Goal: Information Seeking & Learning: Compare options

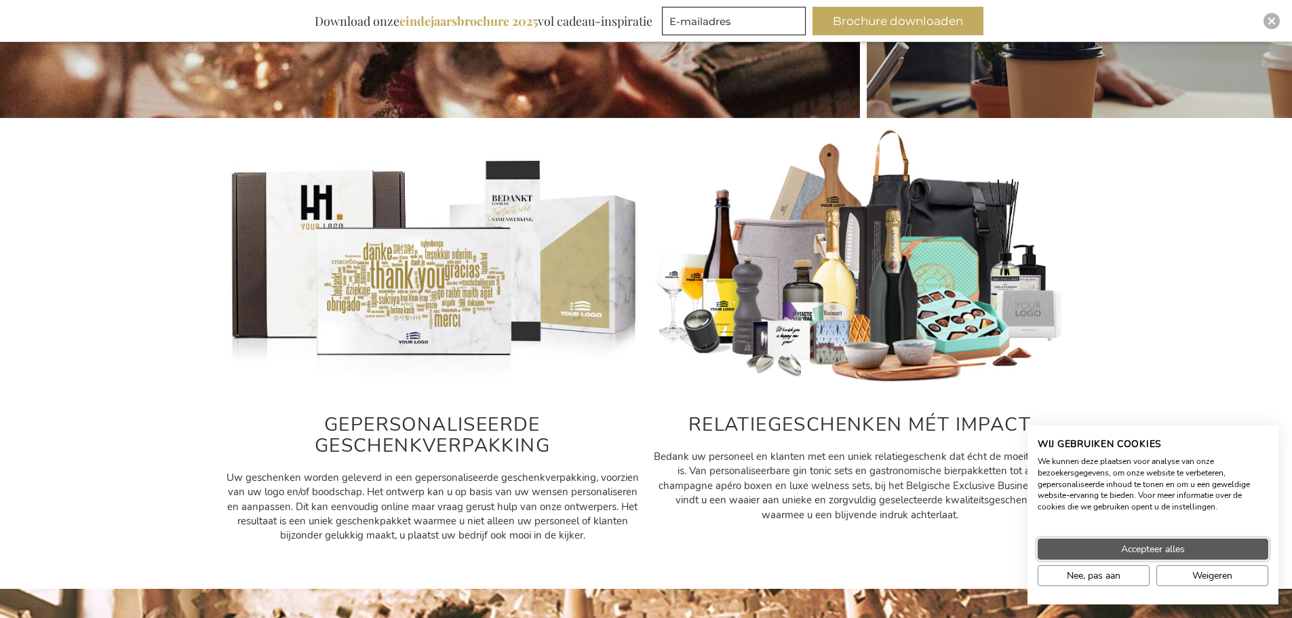
click at [1150, 546] on span "Accepteer alles" at bounding box center [1153, 549] width 64 height 14
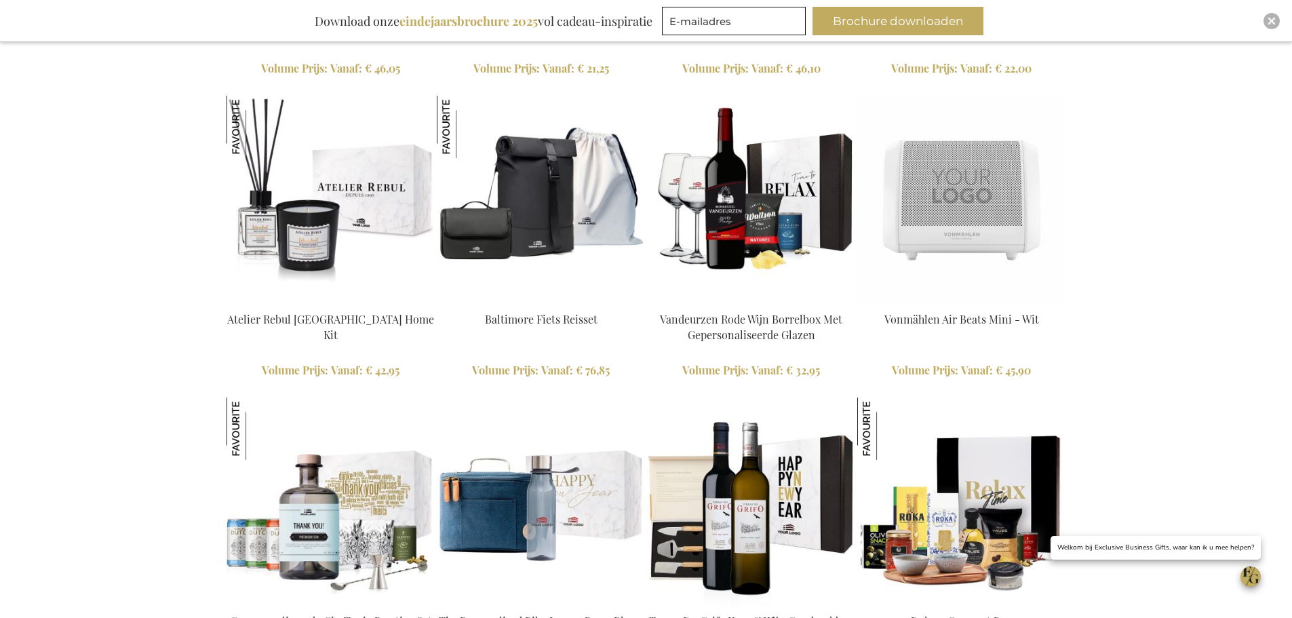
scroll to position [2619, 0]
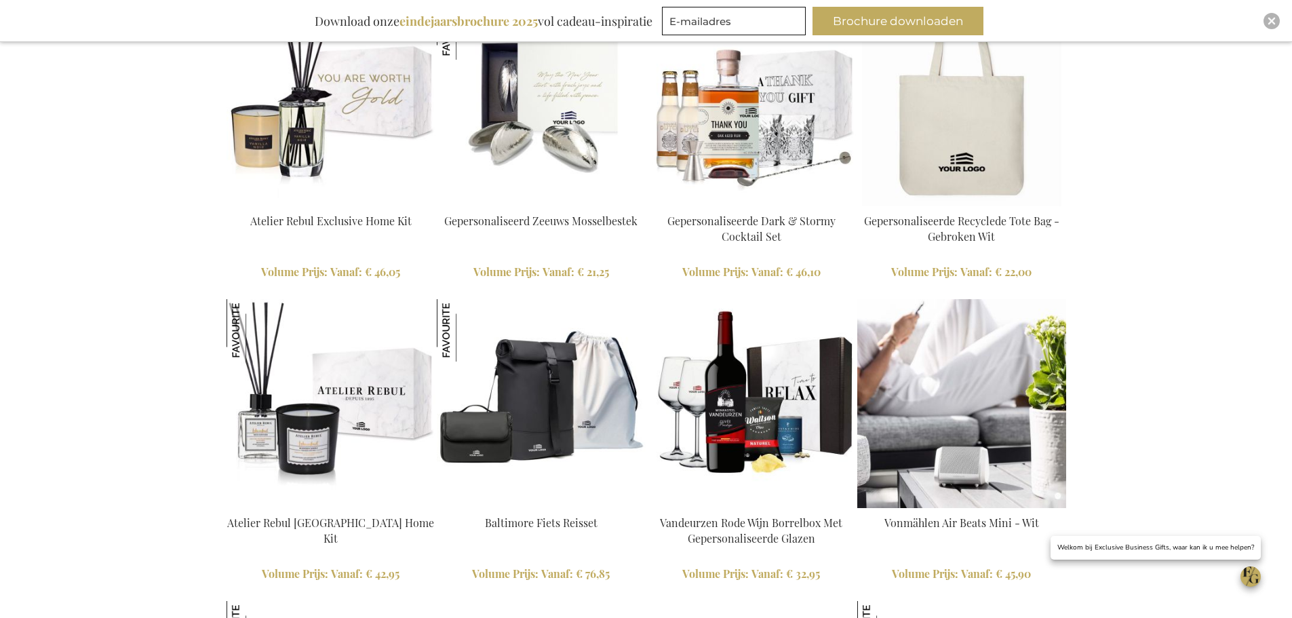
click at [974, 363] on img at bounding box center [961, 403] width 209 height 209
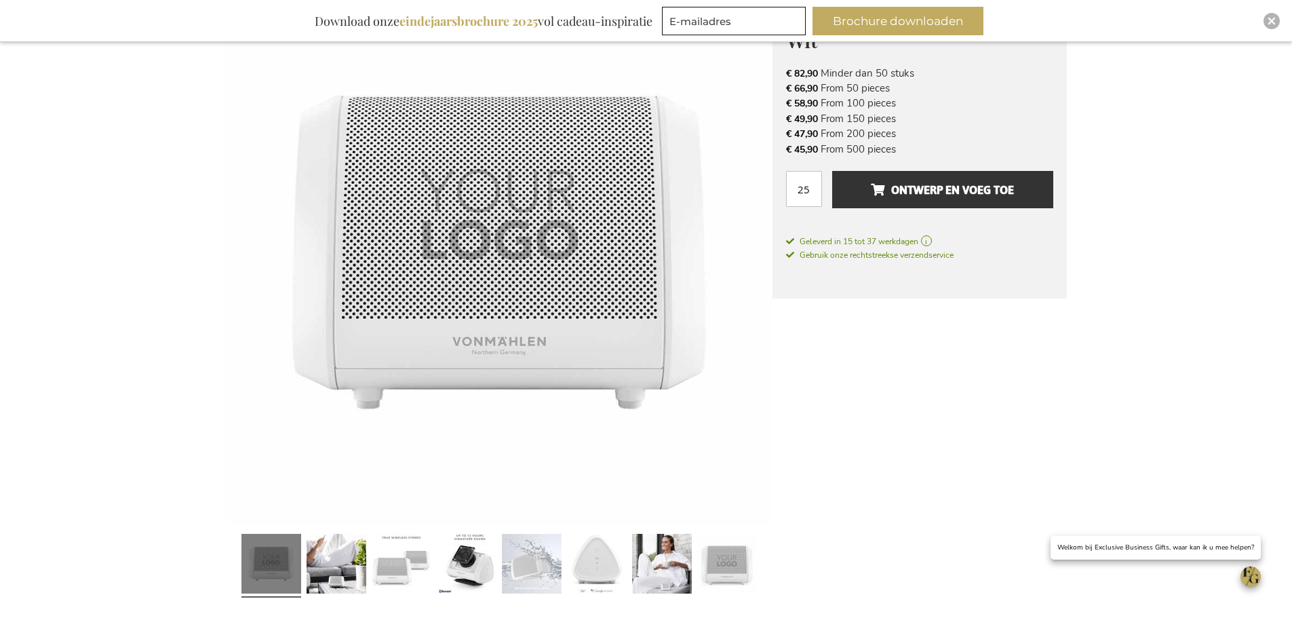
scroll to position [246, 0]
click at [347, 550] on link at bounding box center [337, 565] width 60 height 75
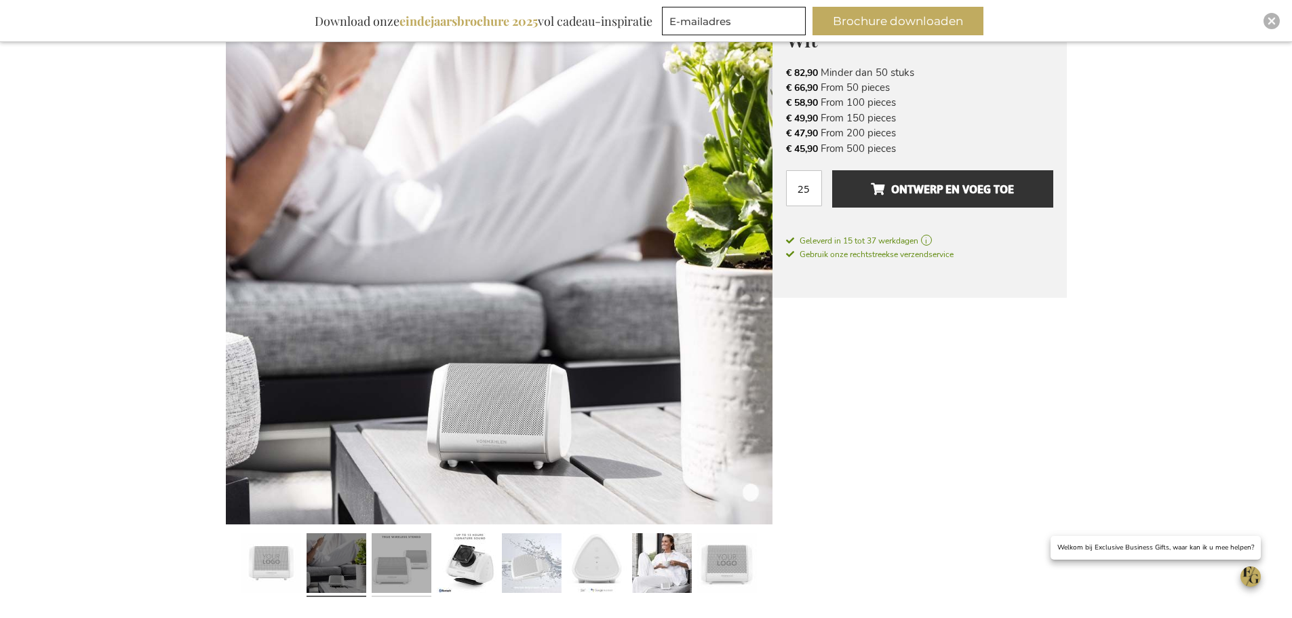
click at [419, 559] on link at bounding box center [402, 565] width 60 height 75
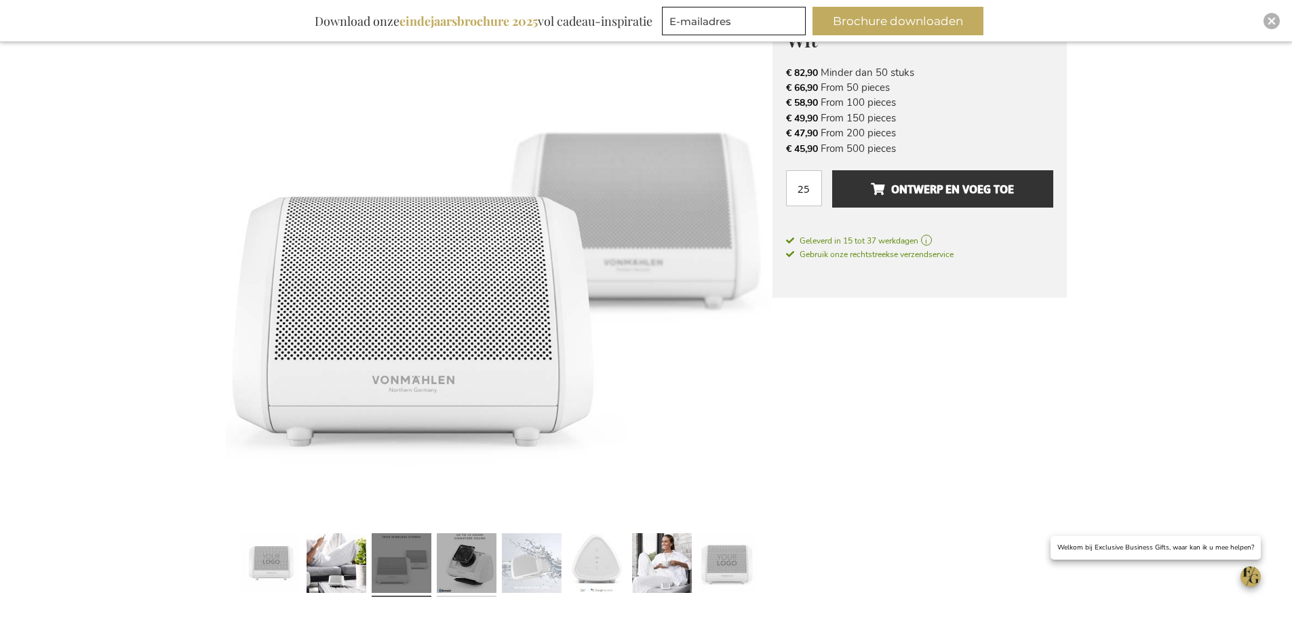
click at [475, 559] on link at bounding box center [467, 565] width 60 height 75
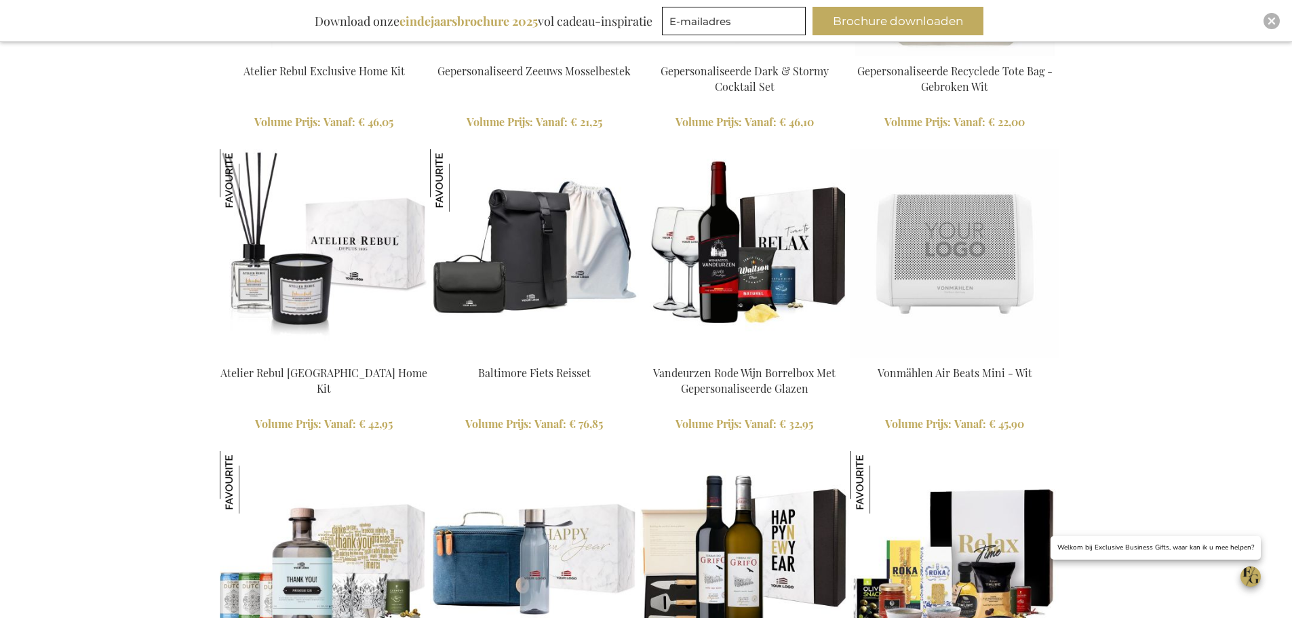
scroll to position [3175, 12]
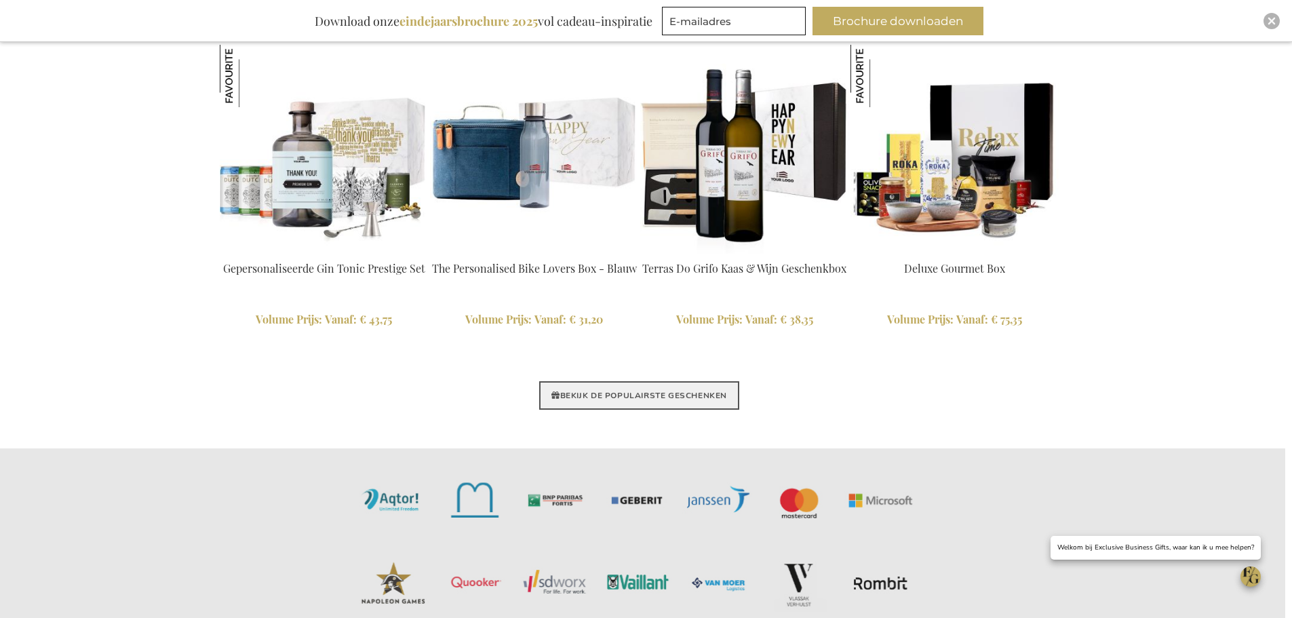
click at [690, 394] on link "BEKIJK DE POPULAIRSTE GESCHENKEN" at bounding box center [639, 395] width 200 height 28
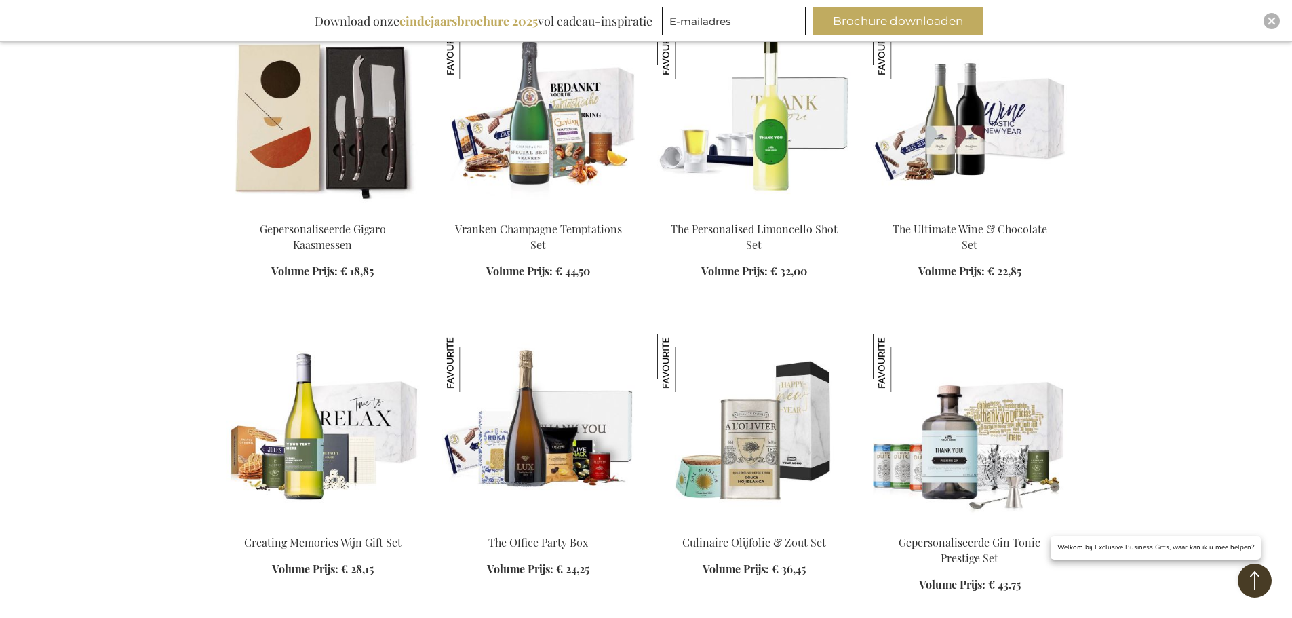
scroll to position [1153, 0]
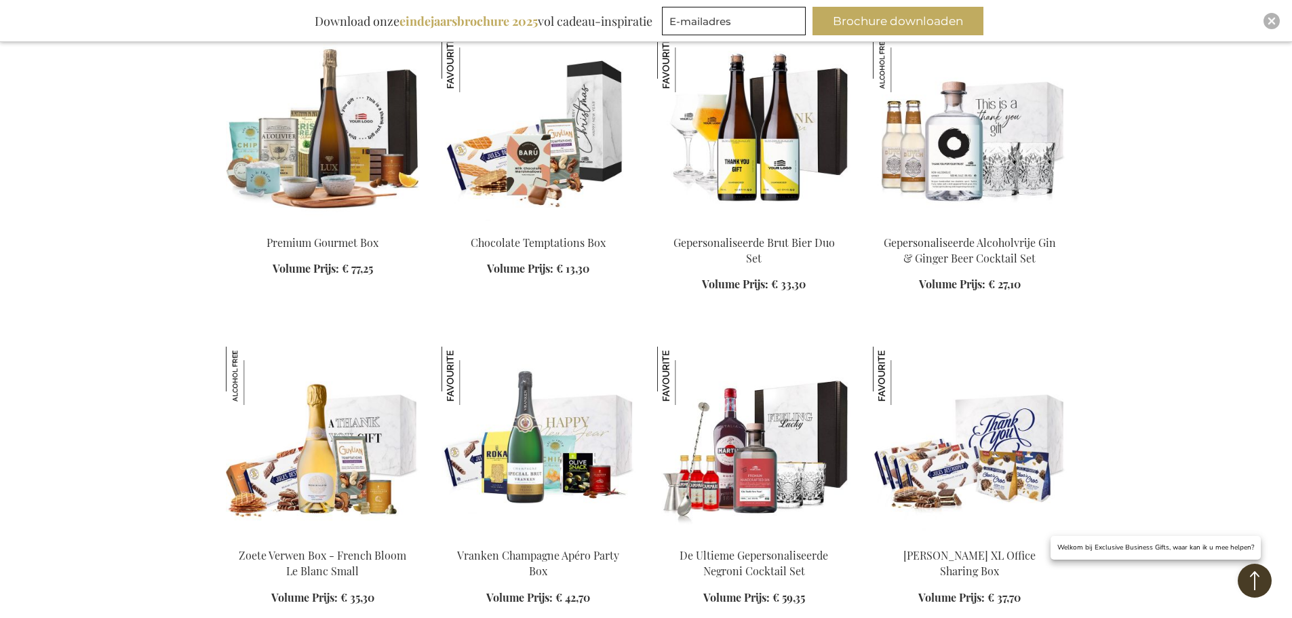
scroll to position [2306, 0]
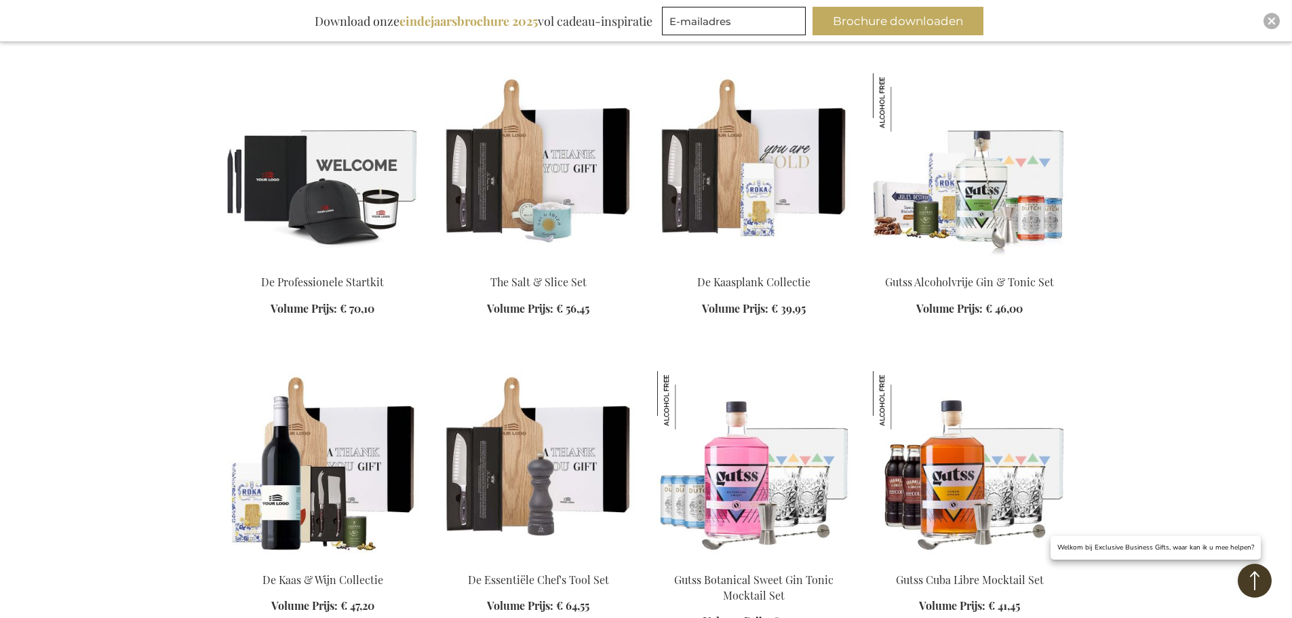
scroll to position [3187, 0]
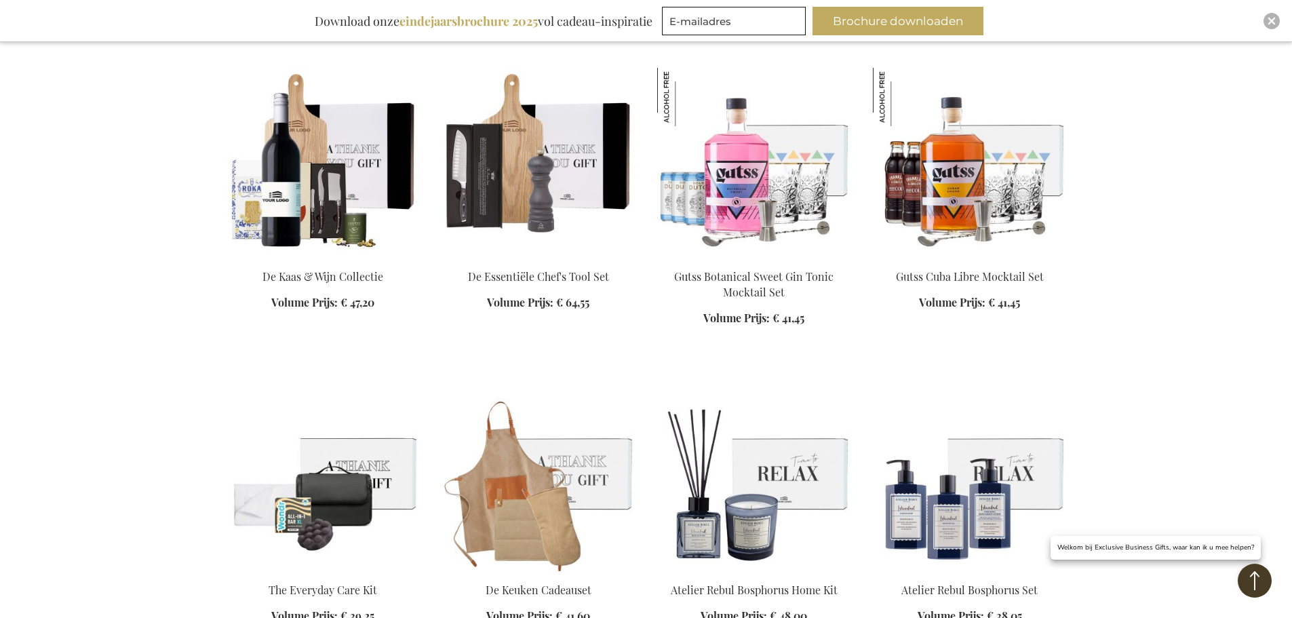
scroll to position [3255, 0]
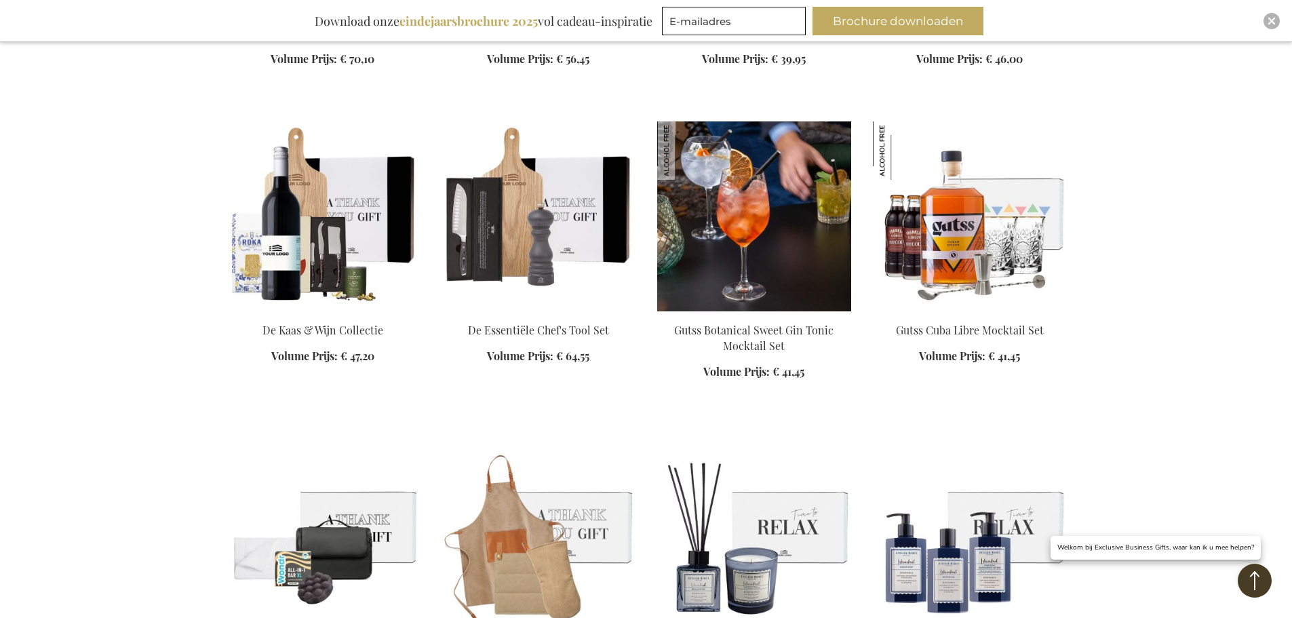
click at [772, 228] on img at bounding box center [754, 216] width 194 height 190
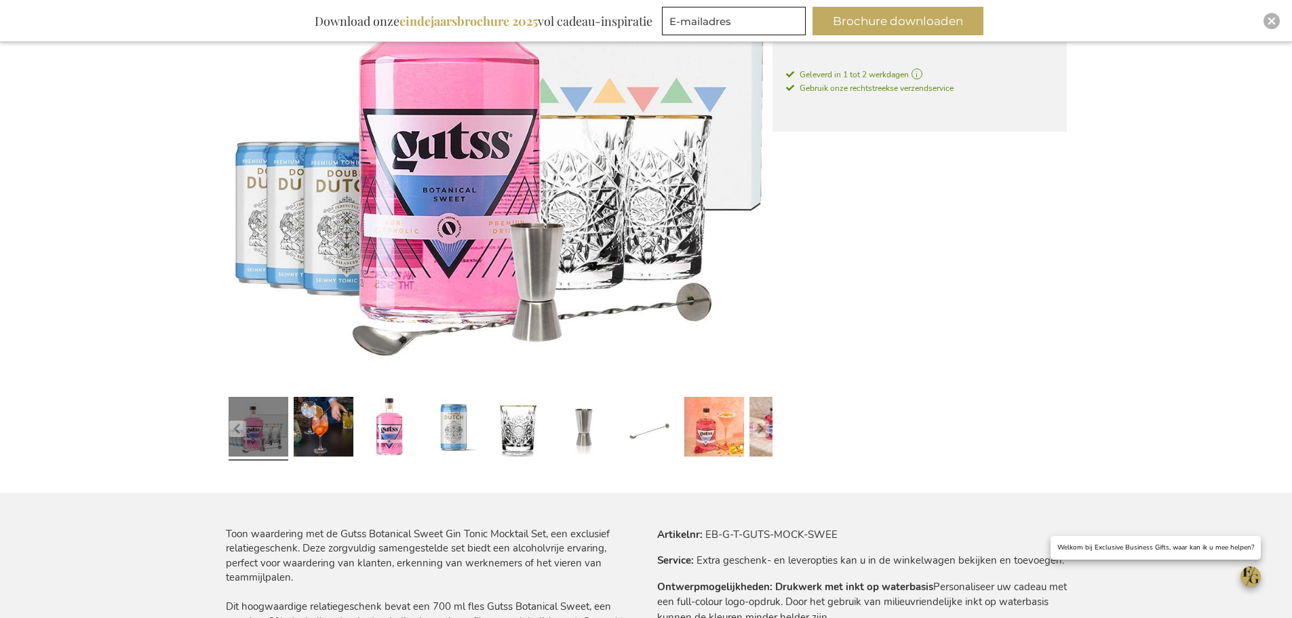
scroll to position [475, 0]
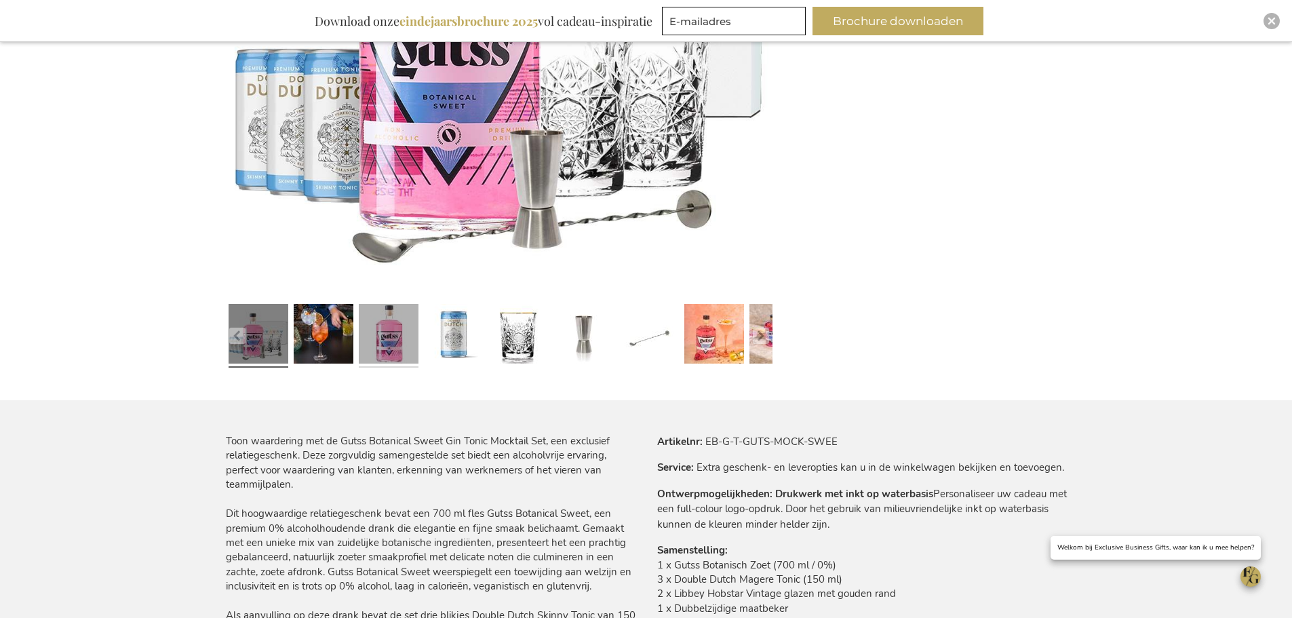
click at [389, 341] on link at bounding box center [389, 335] width 60 height 75
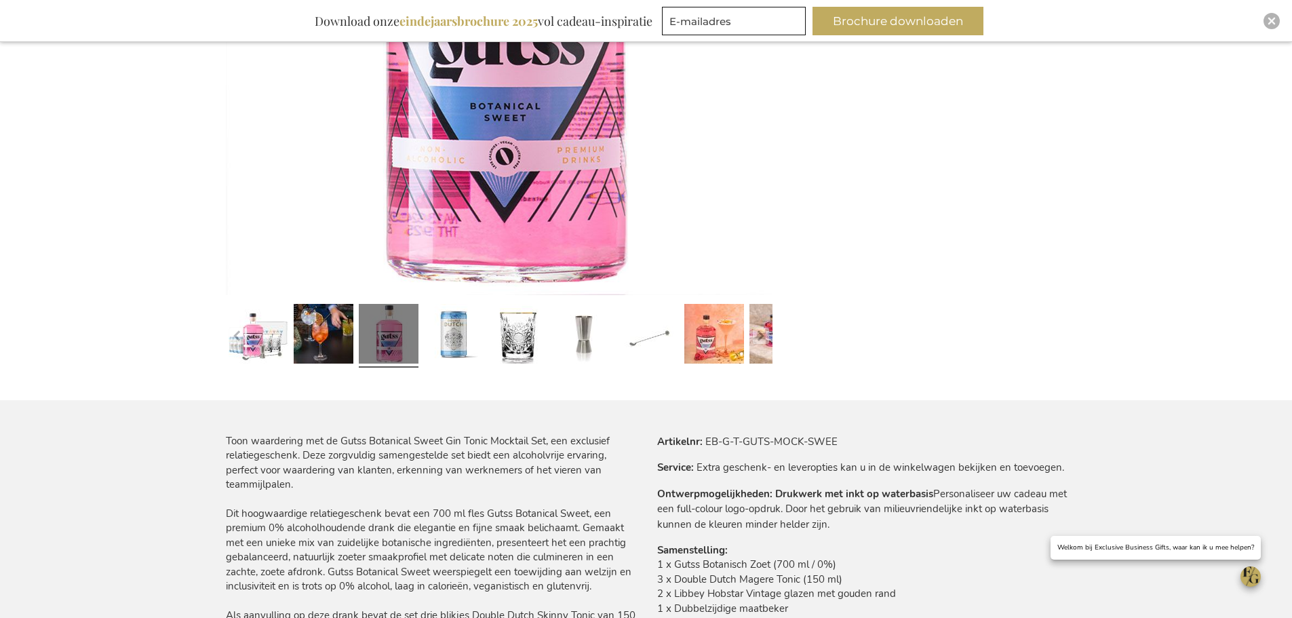
click at [484, 341] on div at bounding box center [453, 335] width 65 height 75
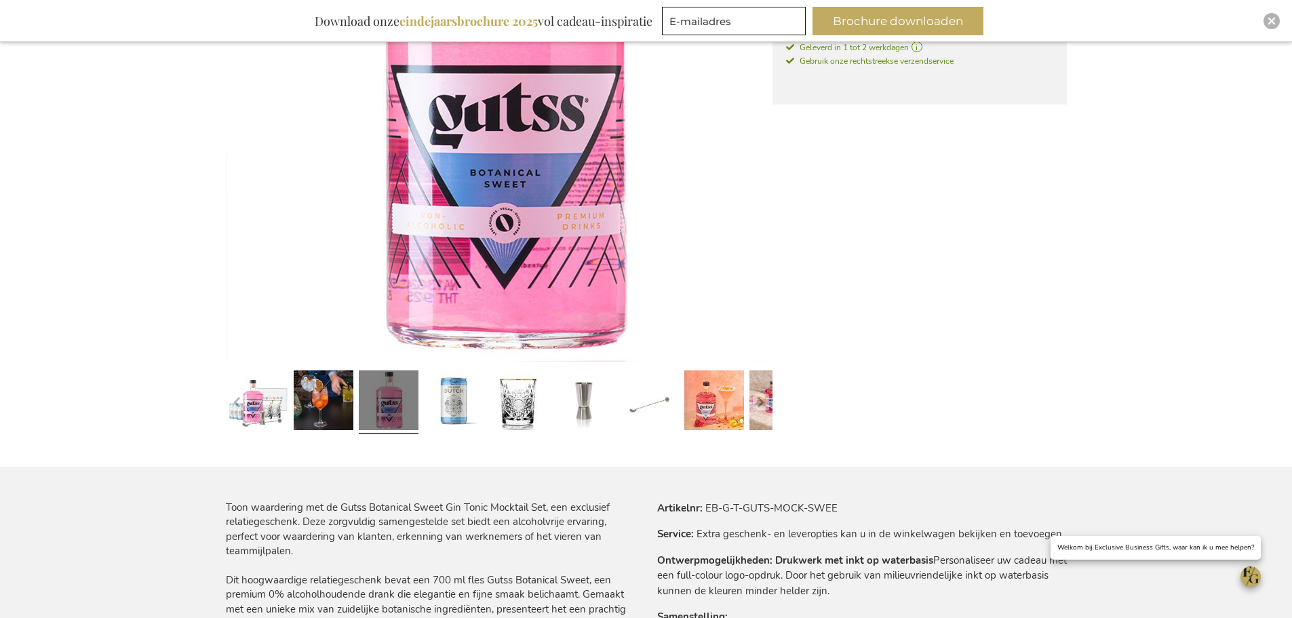
scroll to position [340, 0]
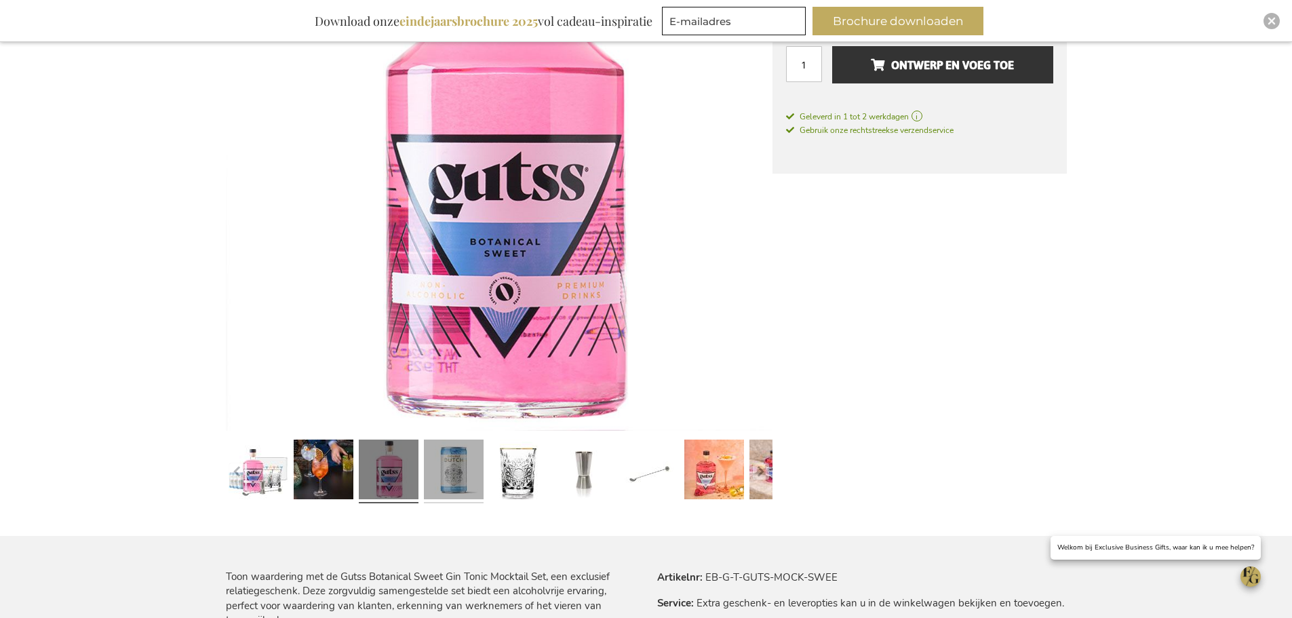
click at [461, 471] on link at bounding box center [454, 471] width 60 height 75
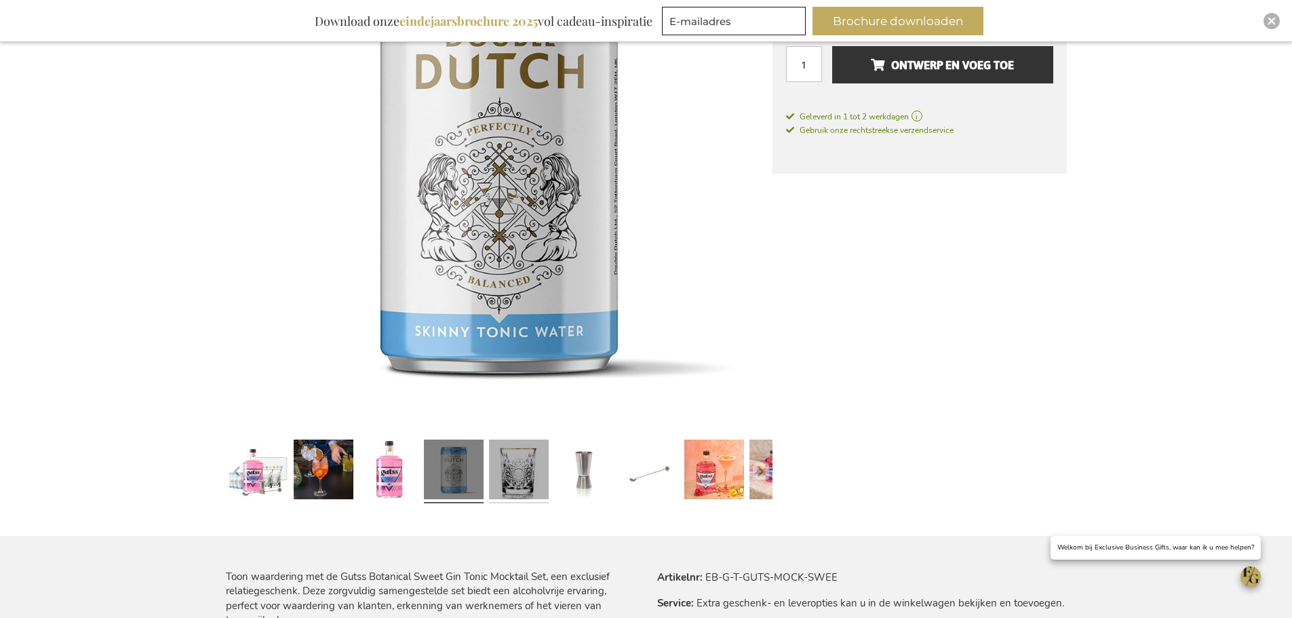
click at [524, 480] on link at bounding box center [519, 471] width 60 height 75
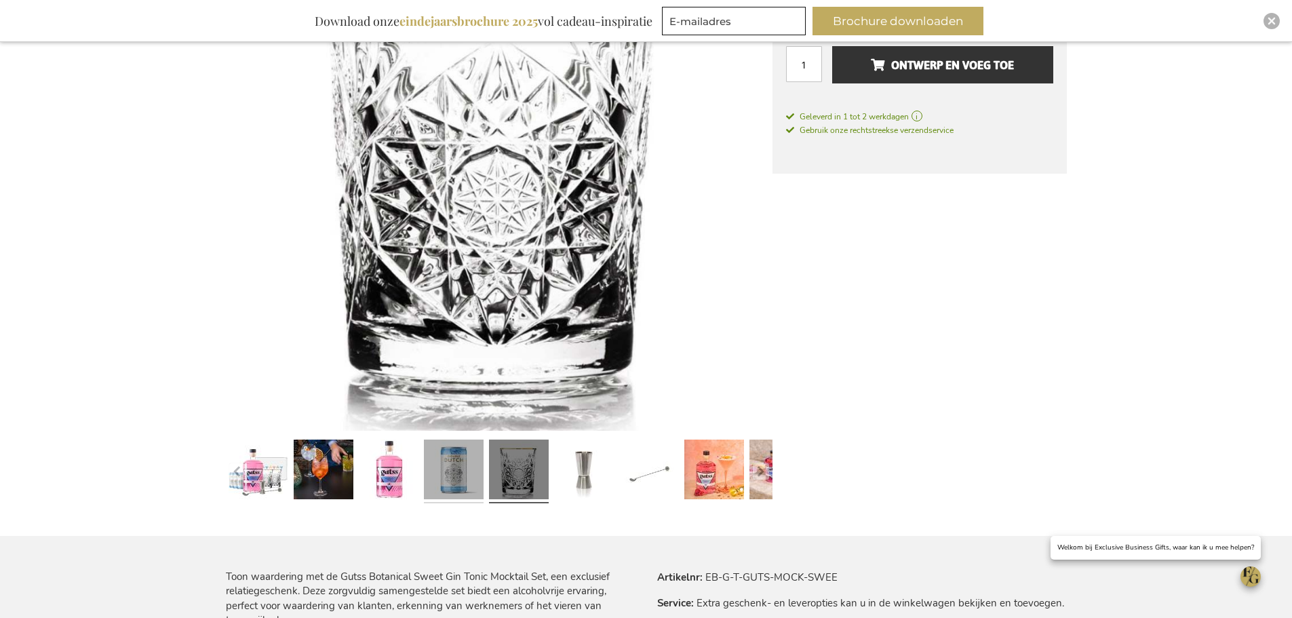
click at [450, 475] on link at bounding box center [454, 471] width 60 height 75
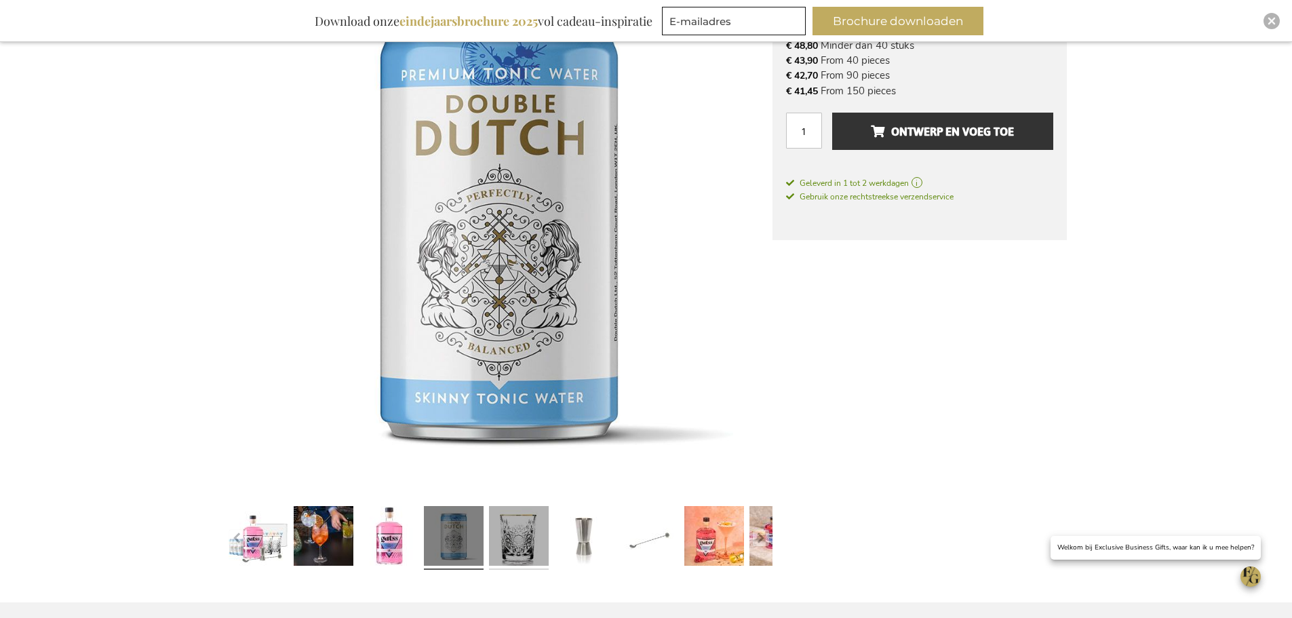
scroll to position [204, 0]
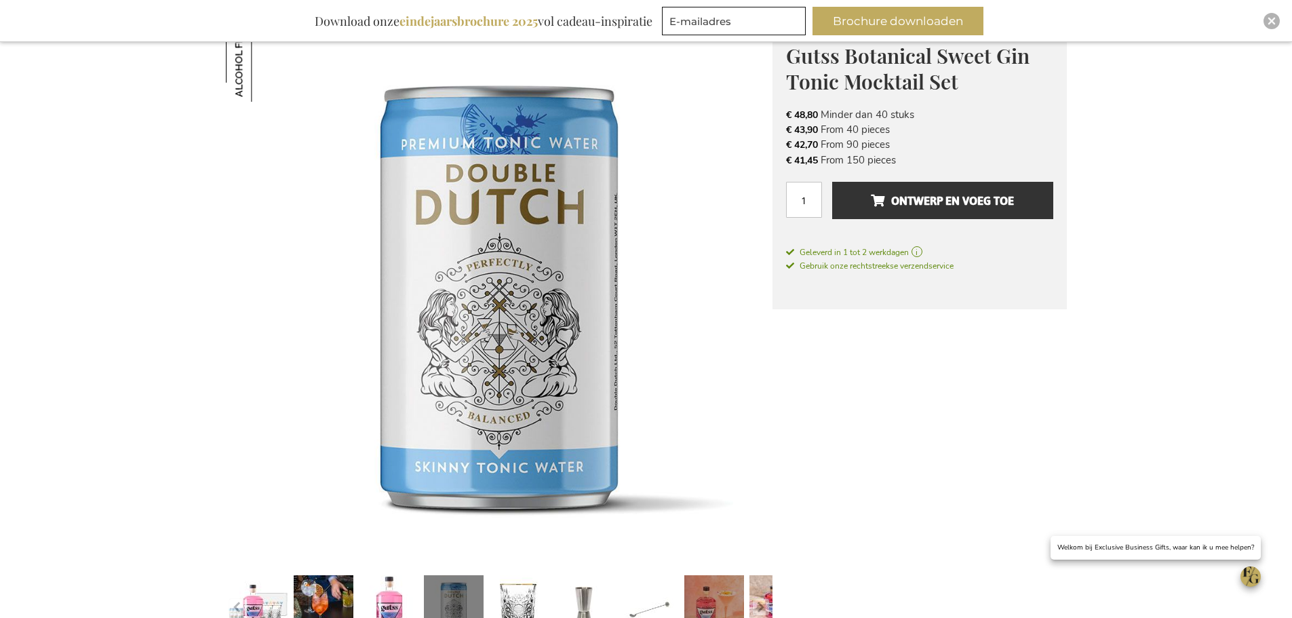
click at [715, 596] on link at bounding box center [714, 607] width 60 height 75
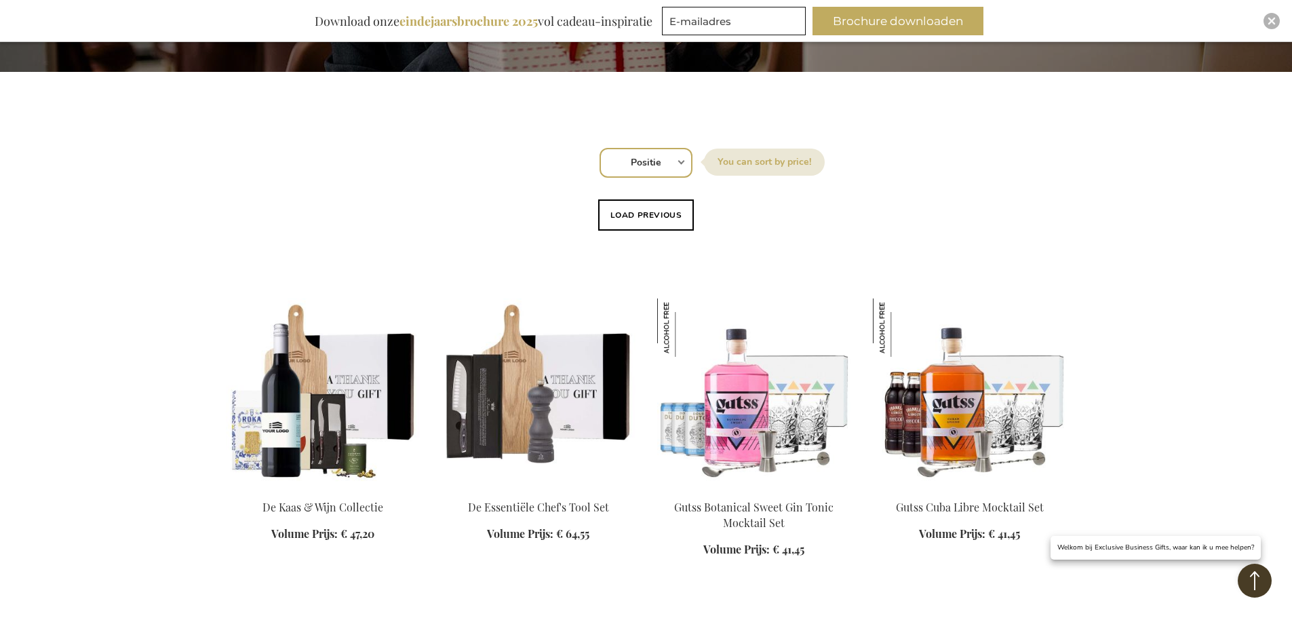
scroll to position [385, 0]
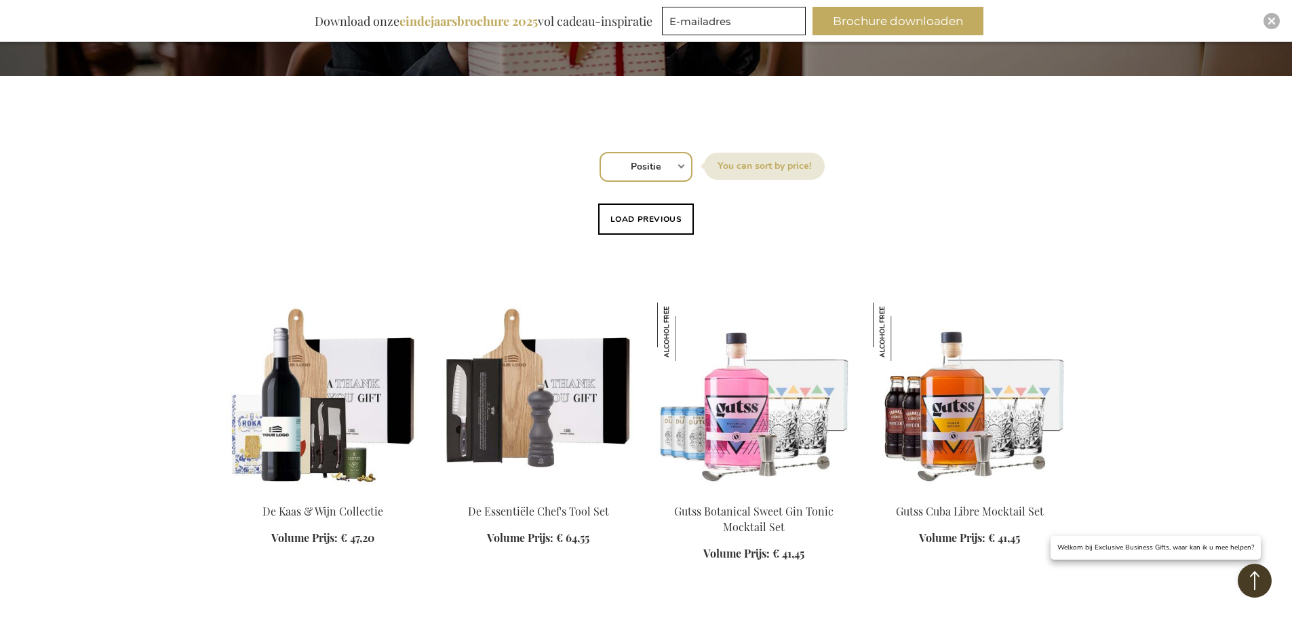
click at [652, 168] on select "Positie Best Sellers Meest bekeken Nieuw Biggest Saving Price: low to high Pric…" at bounding box center [646, 167] width 93 height 30
select select "bestsellers"
click at [600, 152] on select "Positie Best Sellers Meest bekeken Nieuw Biggest Saving Price: low to high Pric…" at bounding box center [646, 167] width 93 height 30
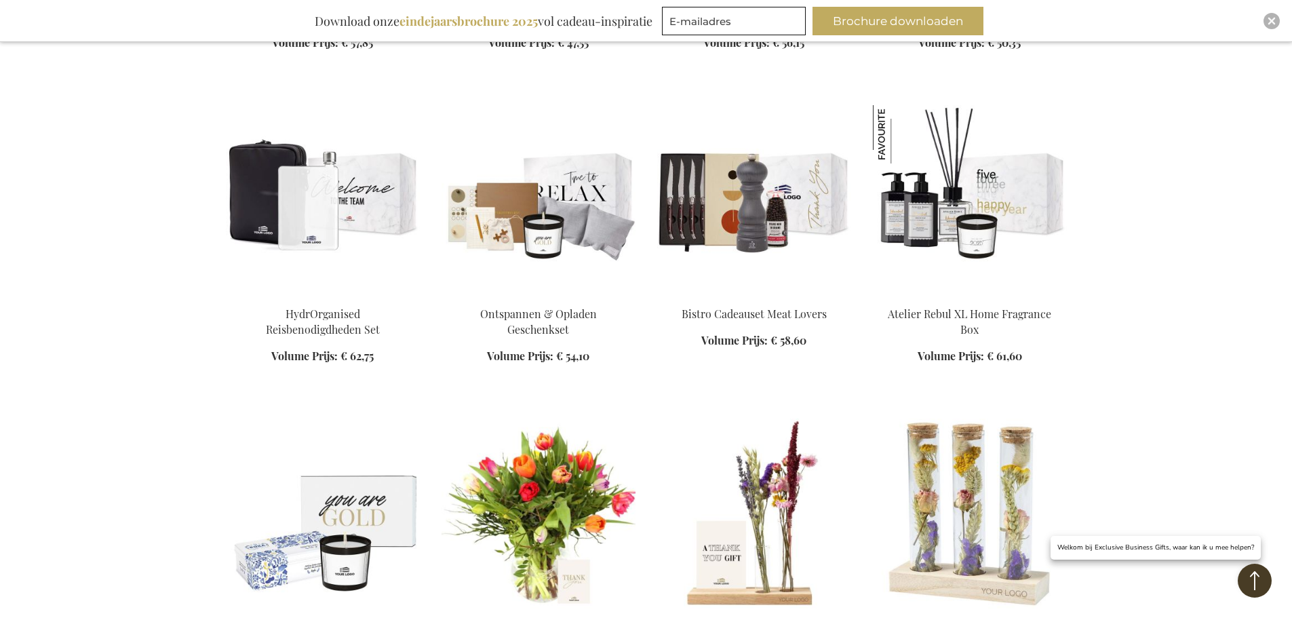
scroll to position [1492, 0]
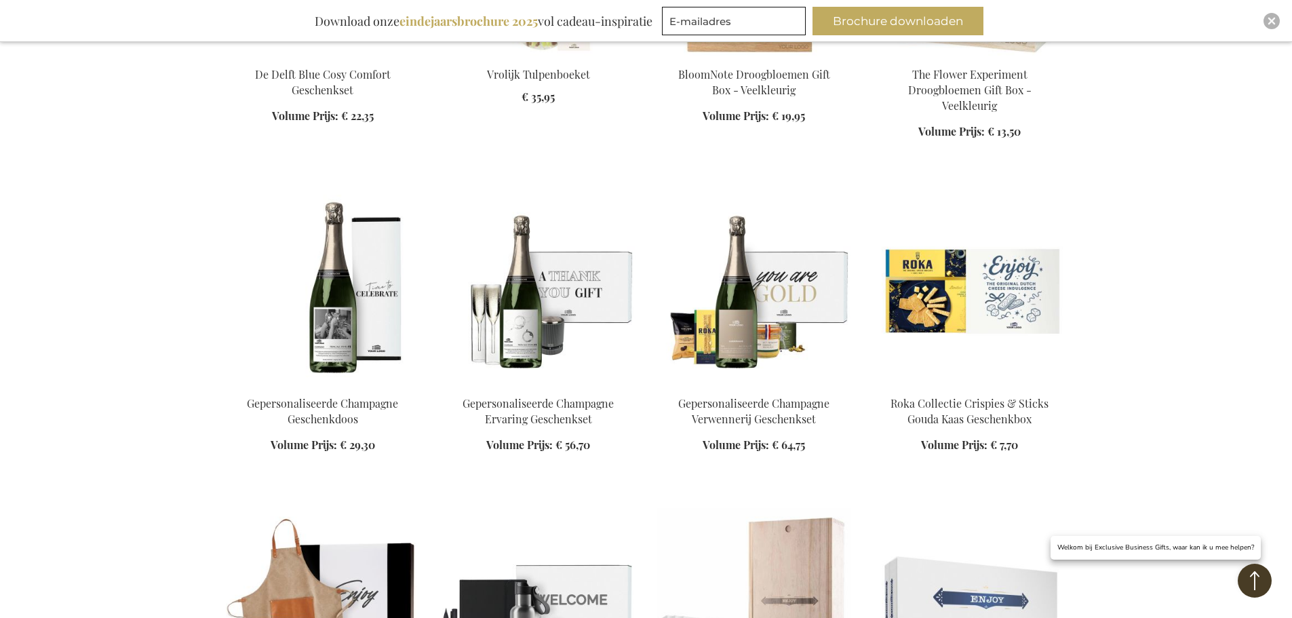
scroll to position [1763, 0]
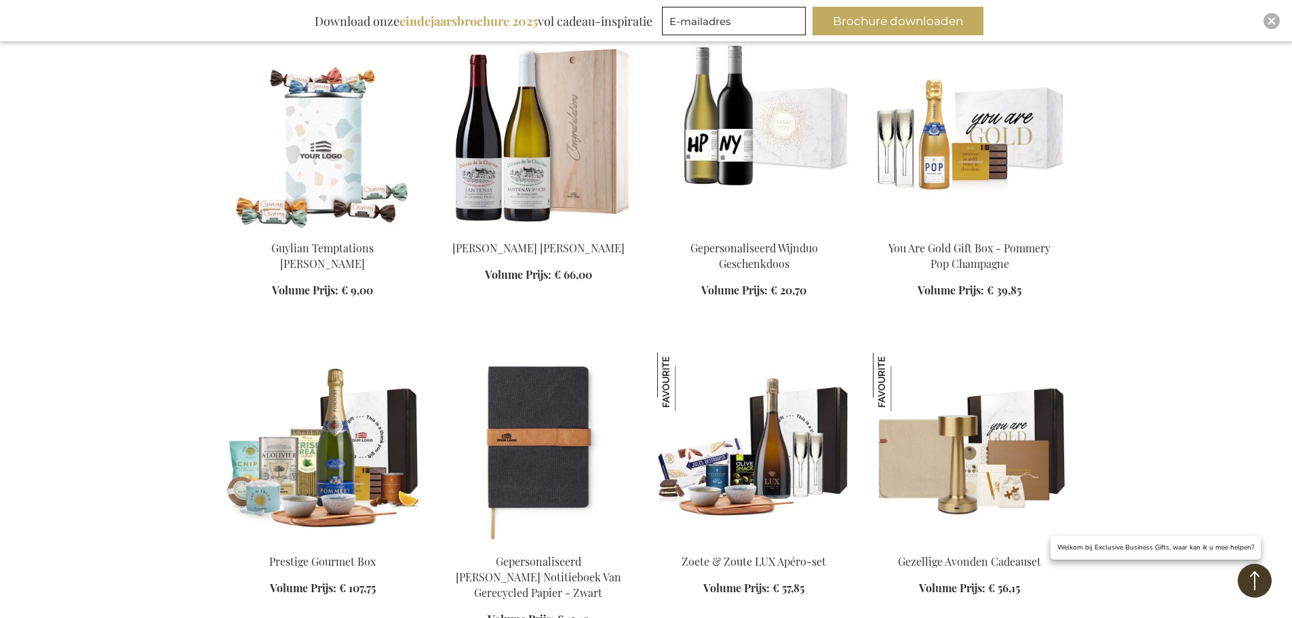
scroll to position [2713, 0]
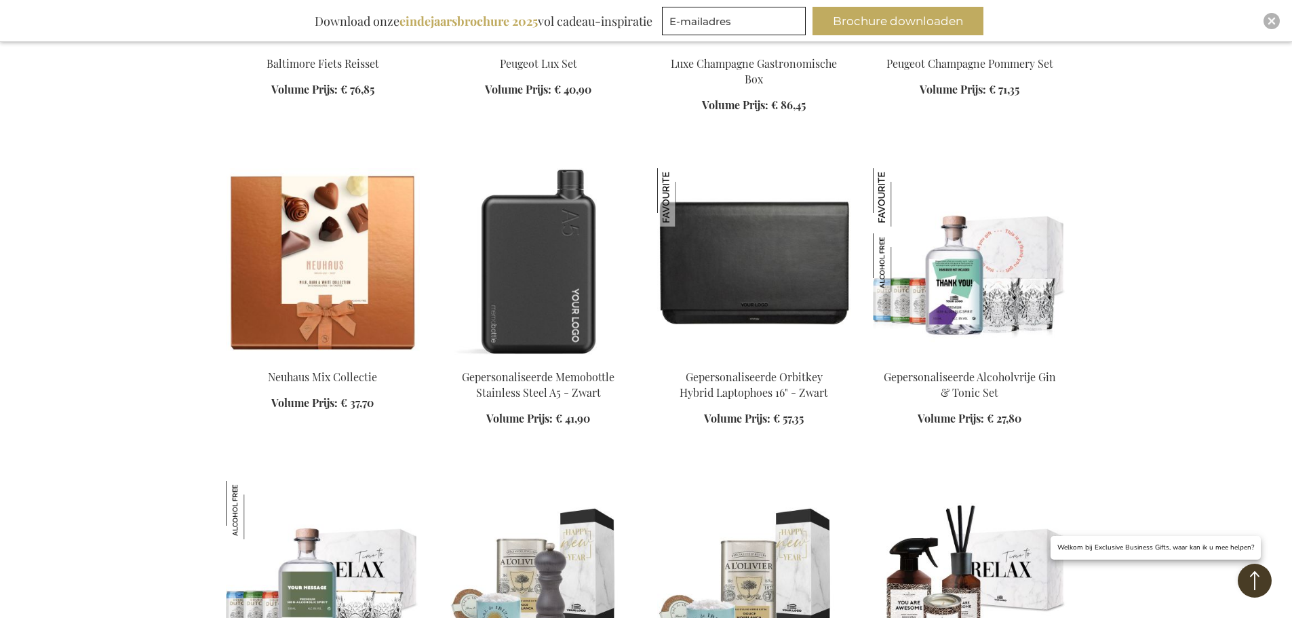
scroll to position [4001, 0]
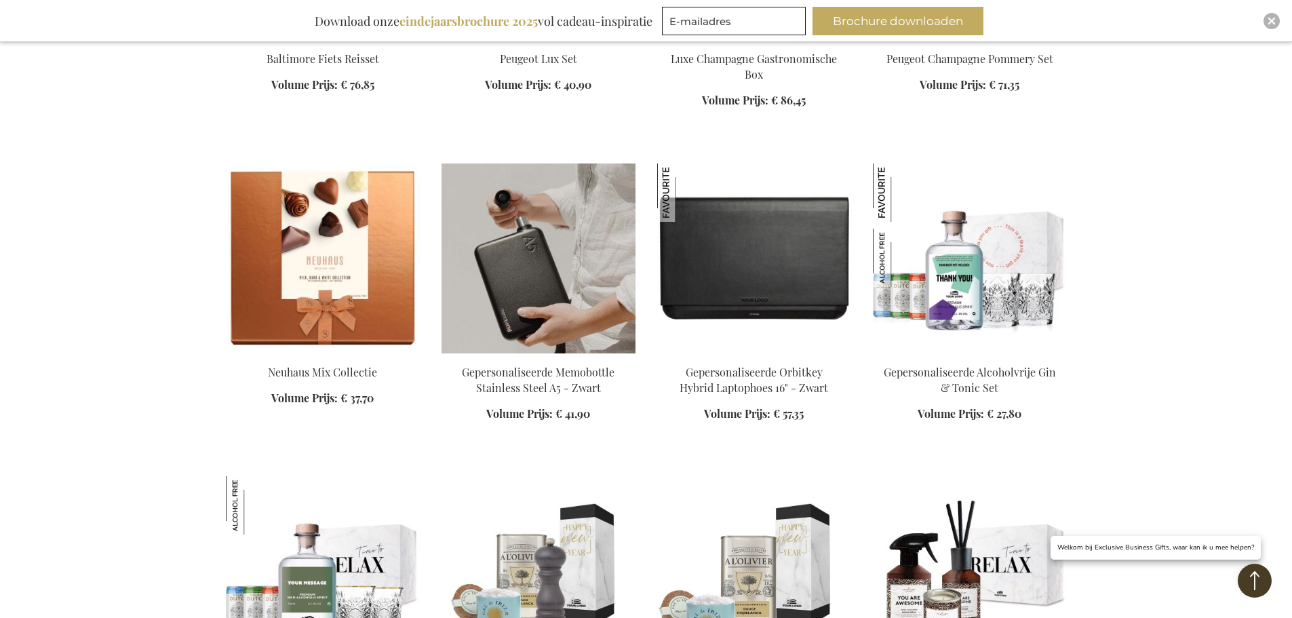
click at [568, 226] on img at bounding box center [538, 258] width 194 height 190
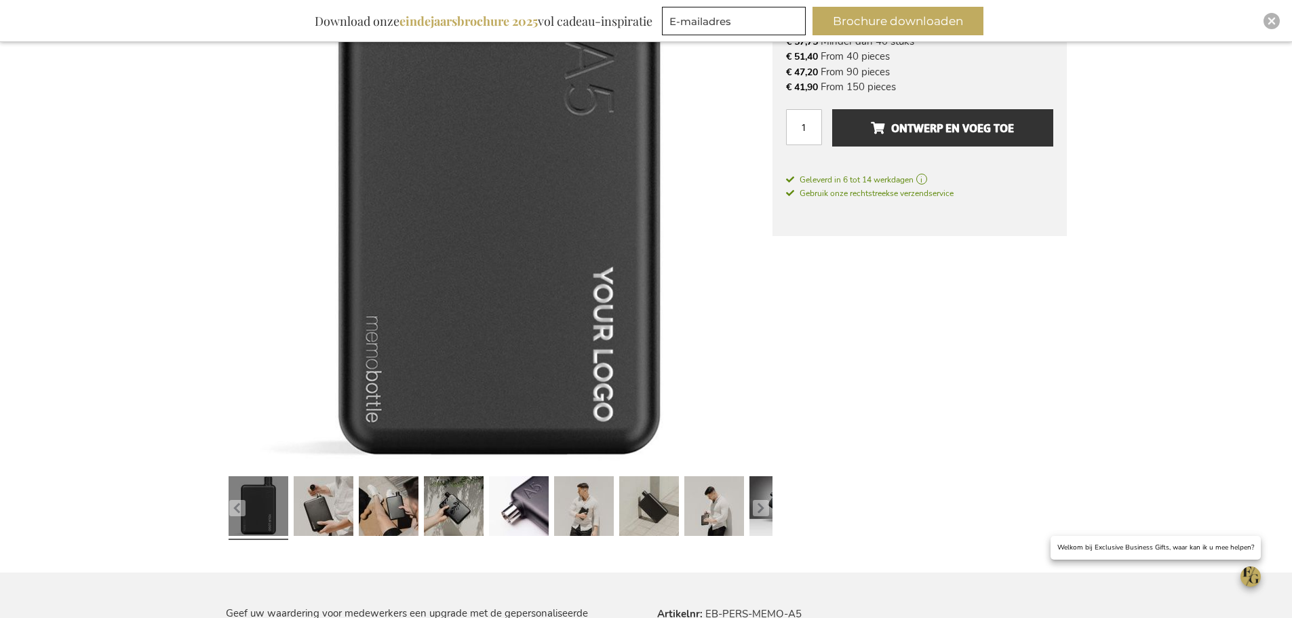
scroll to position [313, 0]
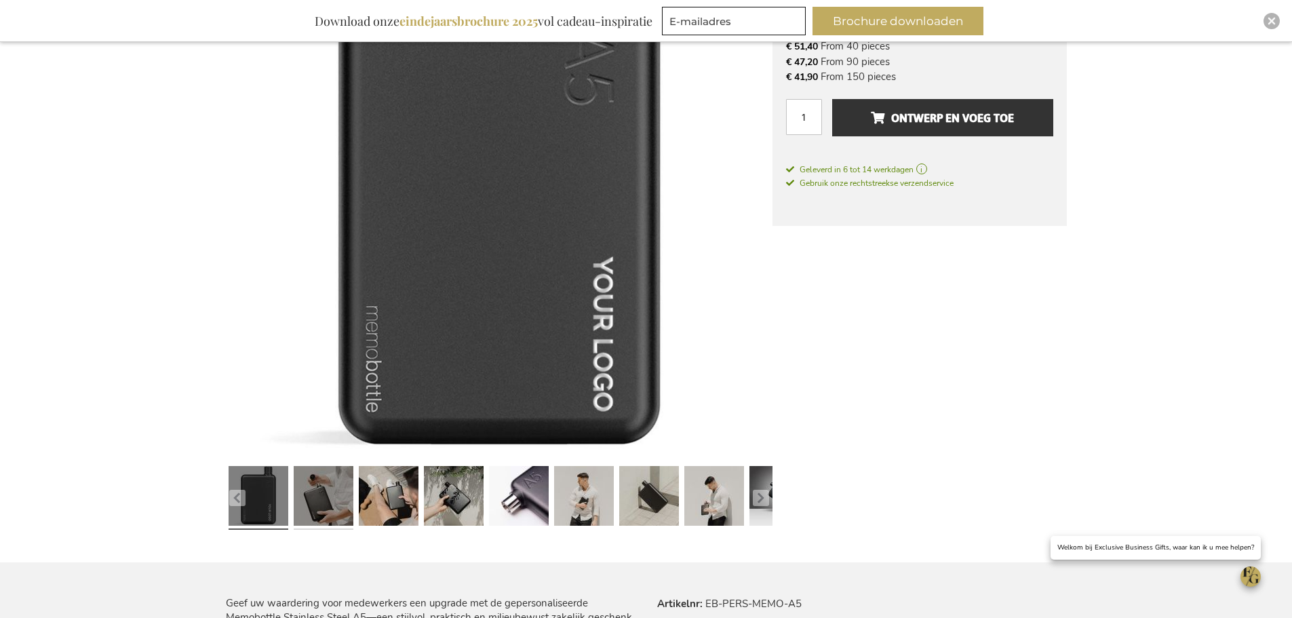
click at [328, 501] on link at bounding box center [324, 497] width 60 height 75
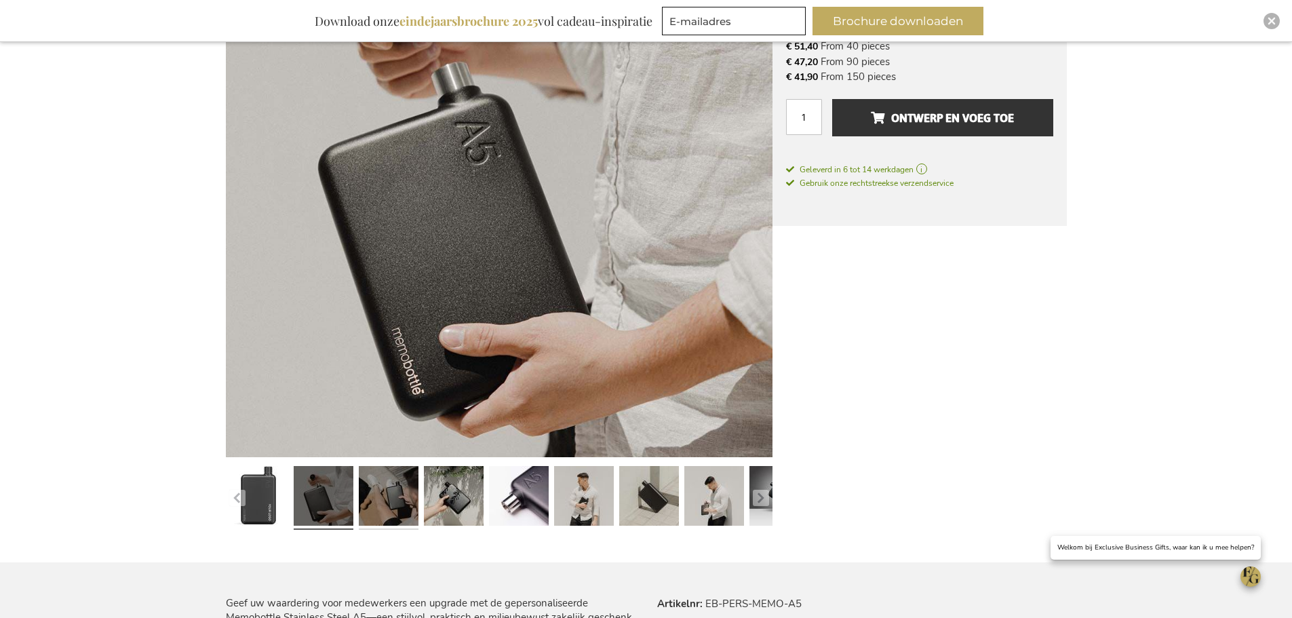
click at [378, 503] on link at bounding box center [389, 497] width 60 height 75
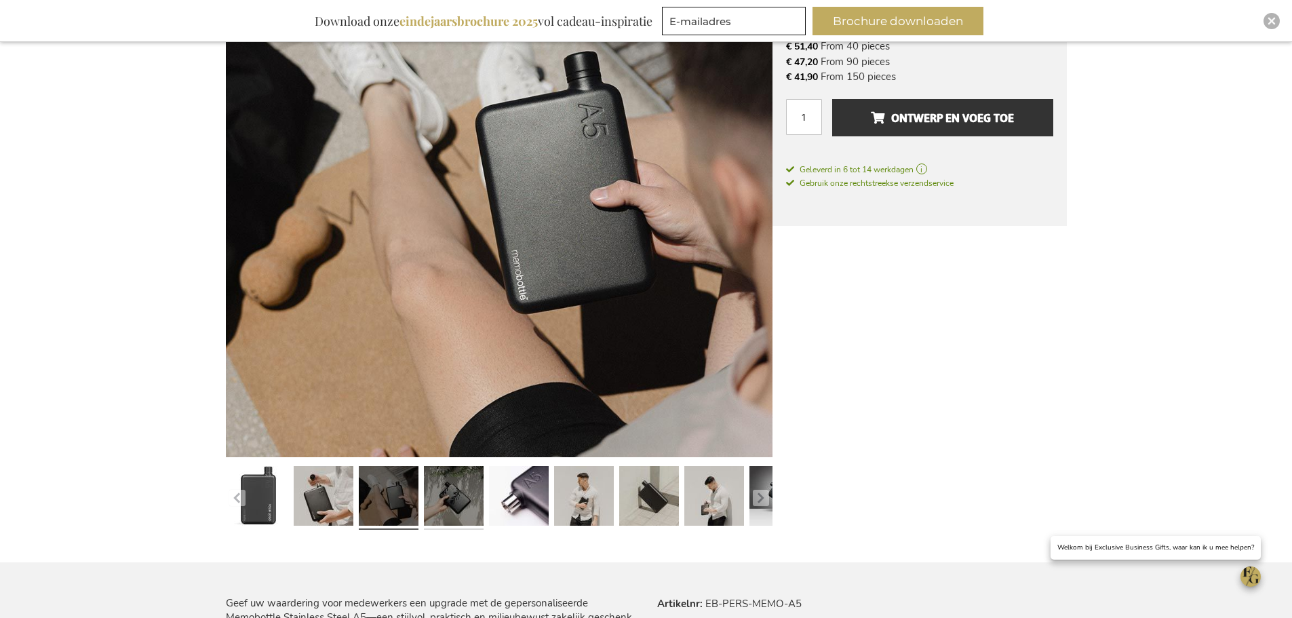
click at [425, 503] on link at bounding box center [454, 497] width 60 height 75
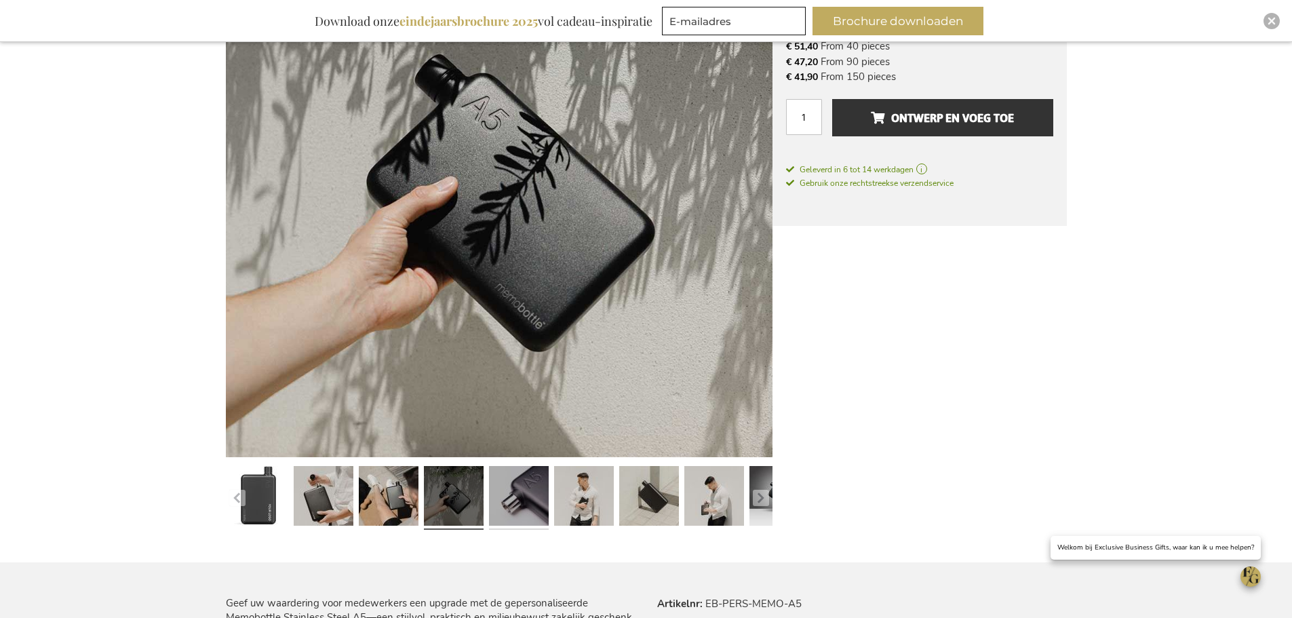
click at [516, 513] on link at bounding box center [519, 497] width 60 height 75
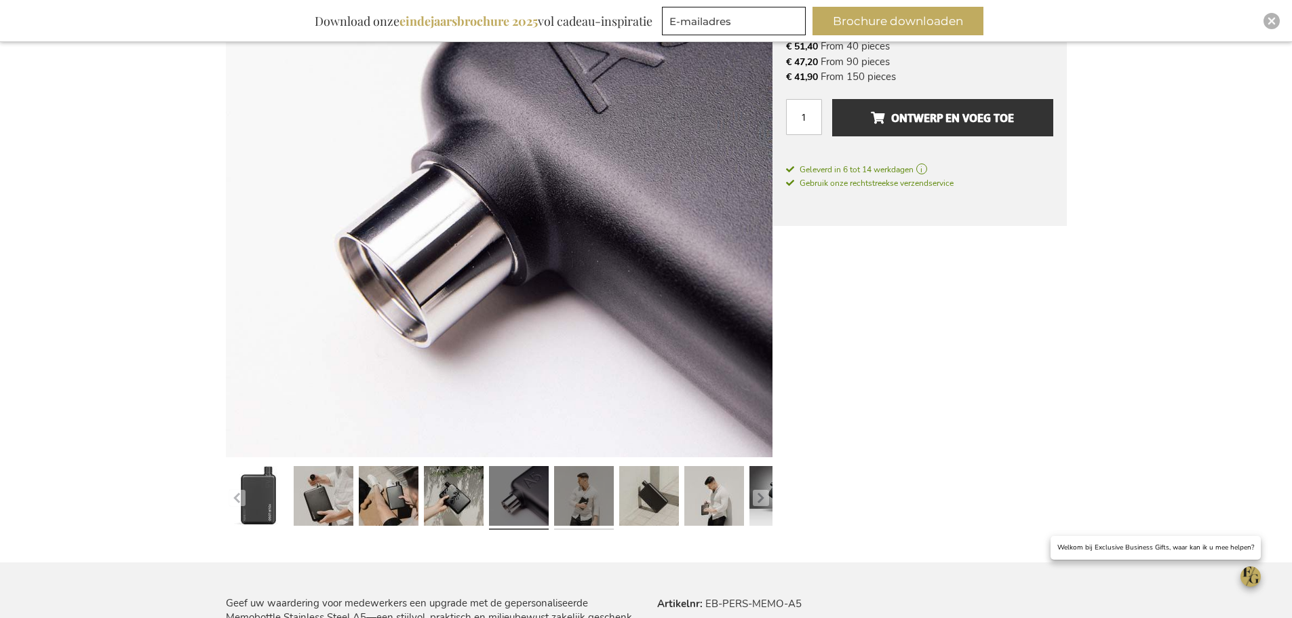
click at [574, 516] on link at bounding box center [584, 497] width 60 height 75
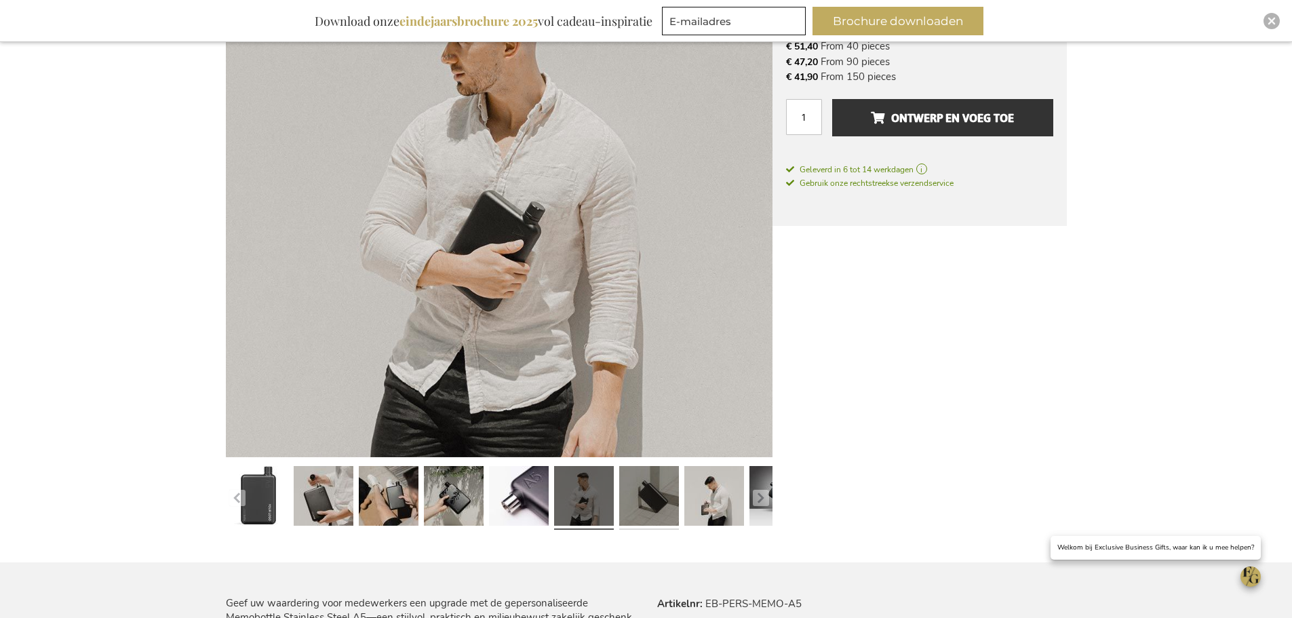
click at [642, 514] on link at bounding box center [649, 497] width 60 height 75
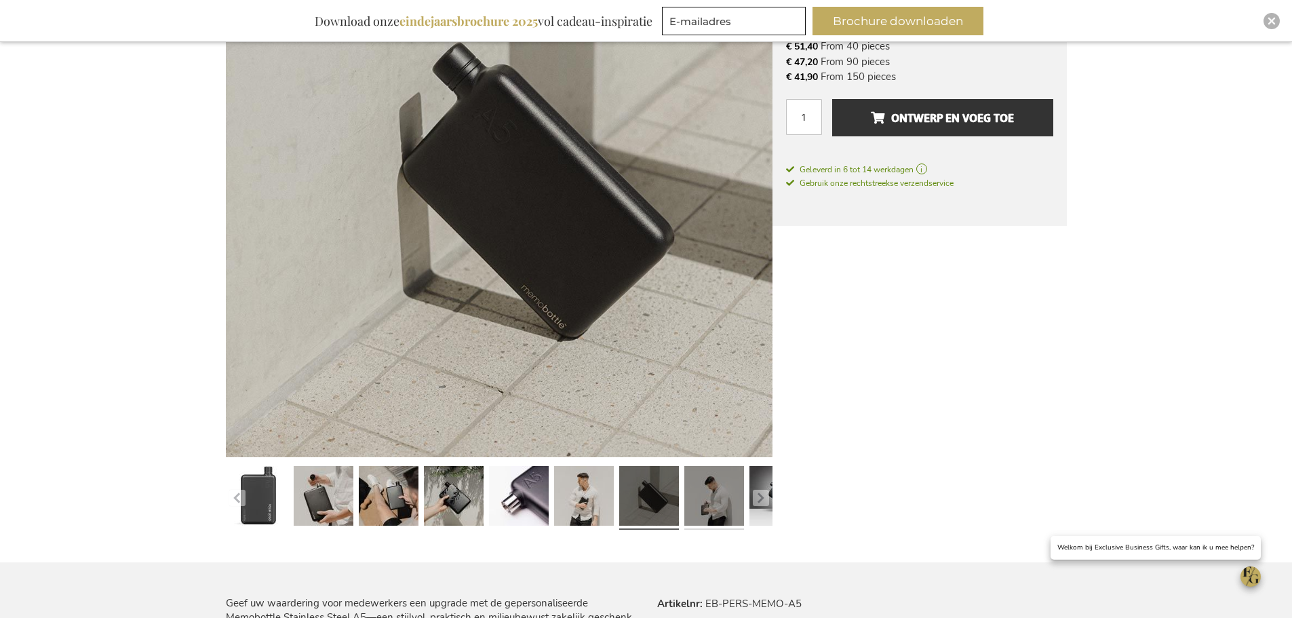
click at [692, 507] on link at bounding box center [714, 497] width 60 height 75
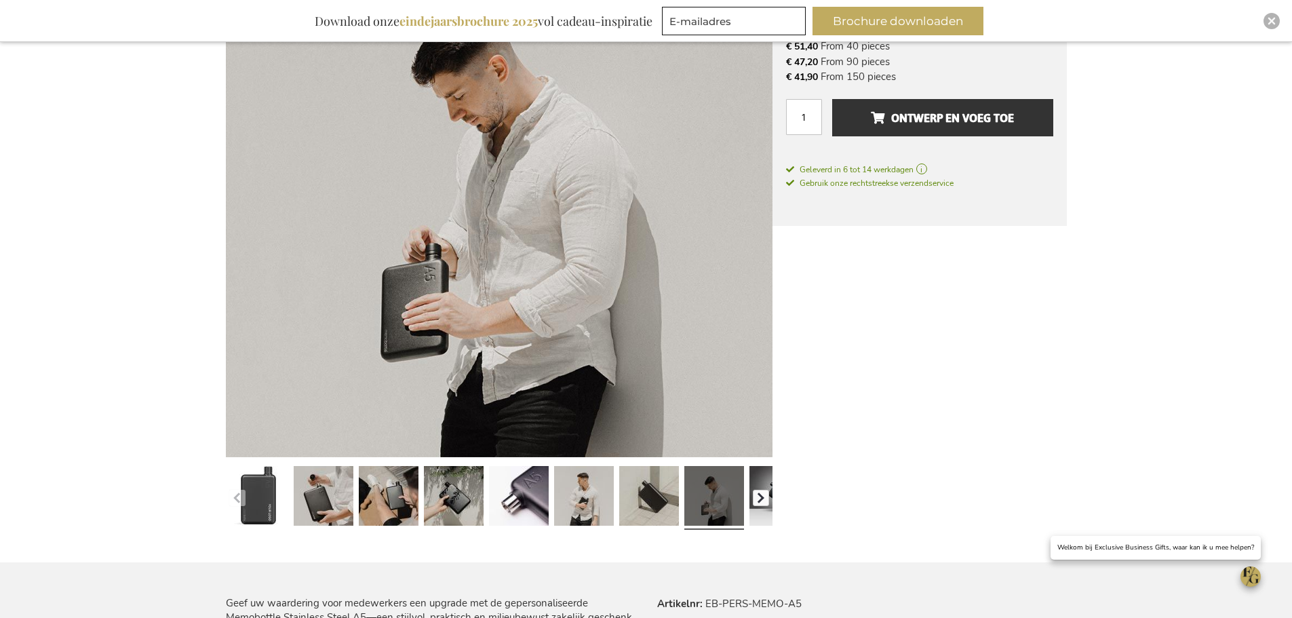
click at [761, 505] on button "button" at bounding box center [761, 498] width 16 height 16
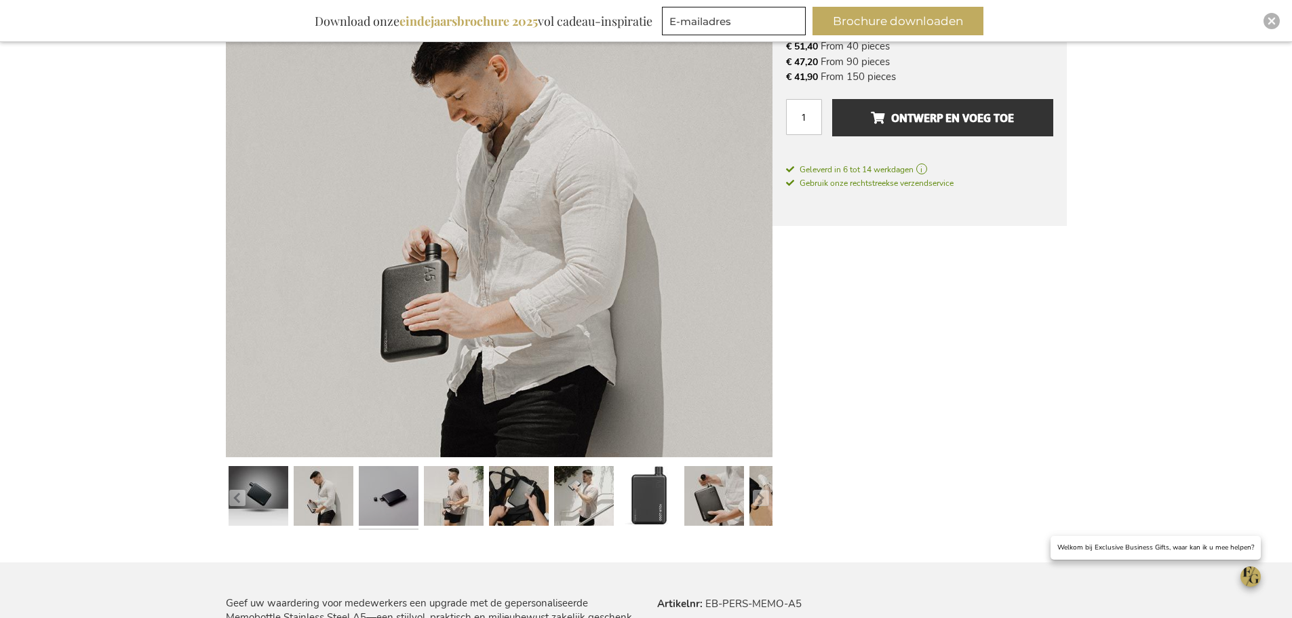
click at [396, 497] on link at bounding box center [389, 497] width 60 height 75
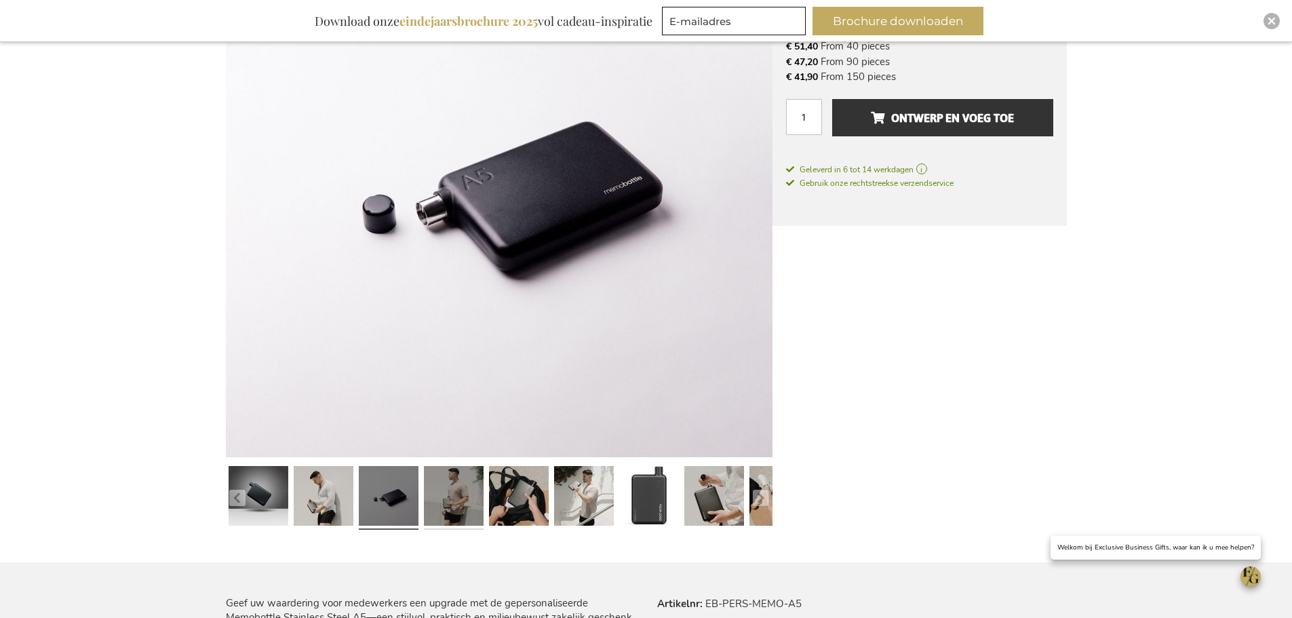
click at [464, 496] on link at bounding box center [454, 497] width 60 height 75
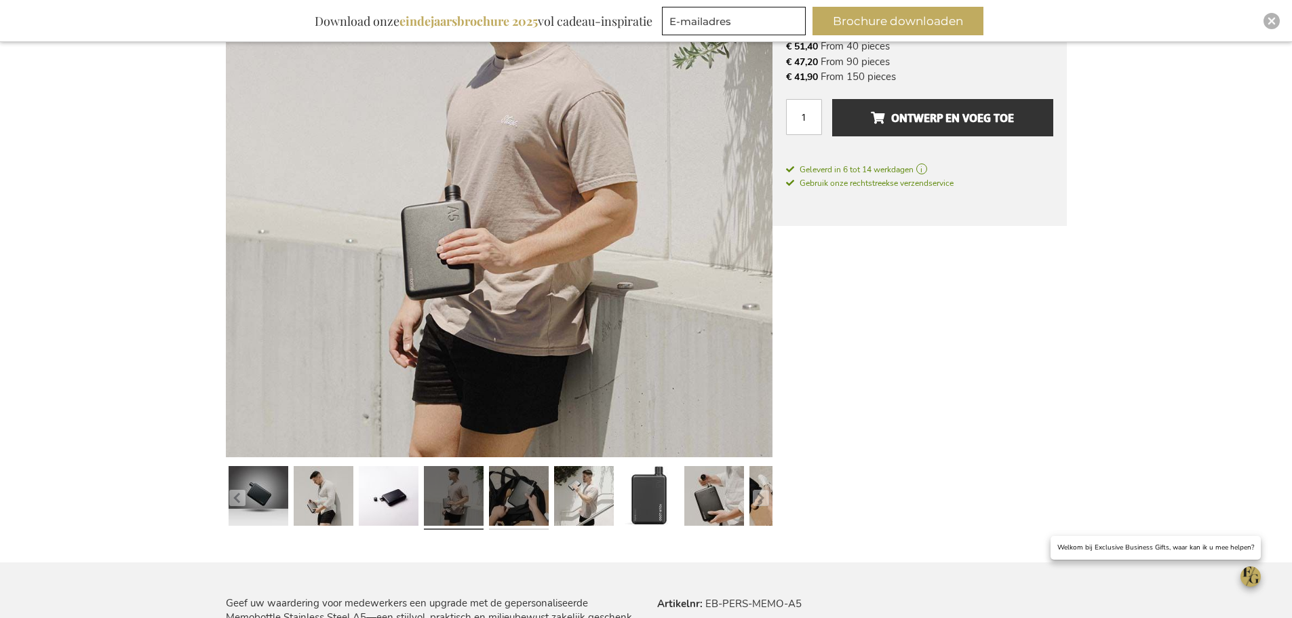
click at [536, 503] on link at bounding box center [519, 497] width 60 height 75
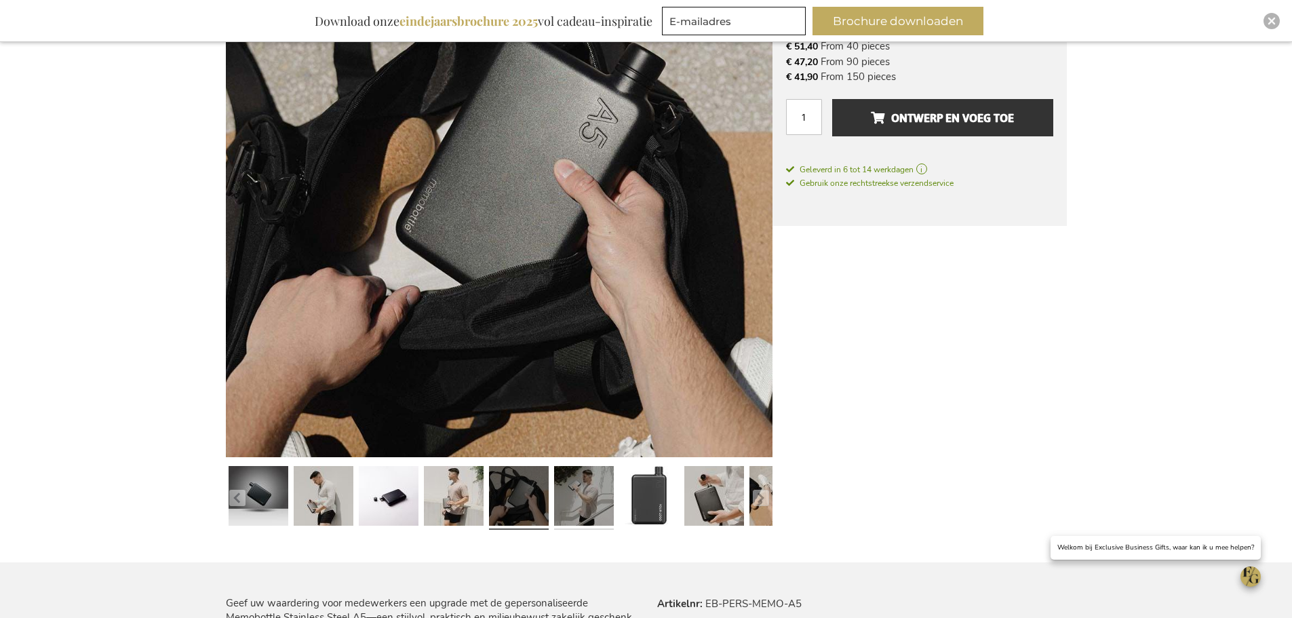
click at [606, 510] on link at bounding box center [584, 497] width 60 height 75
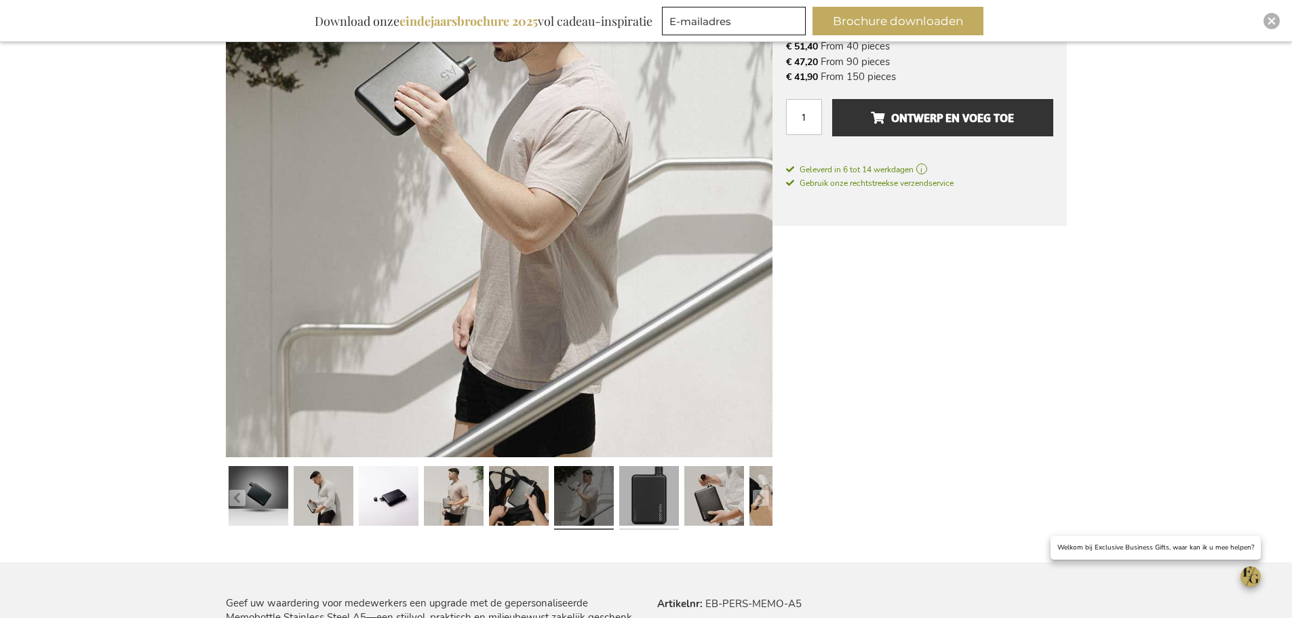
click at [633, 510] on link at bounding box center [649, 497] width 60 height 75
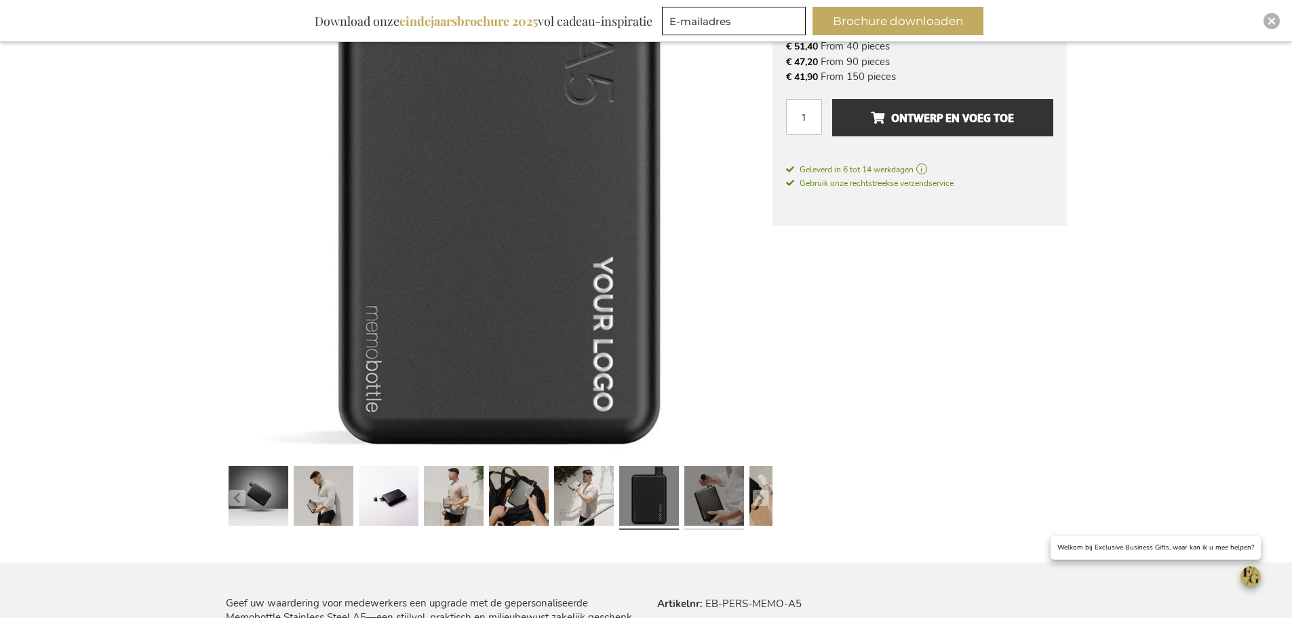
click at [695, 508] on link at bounding box center [714, 497] width 60 height 75
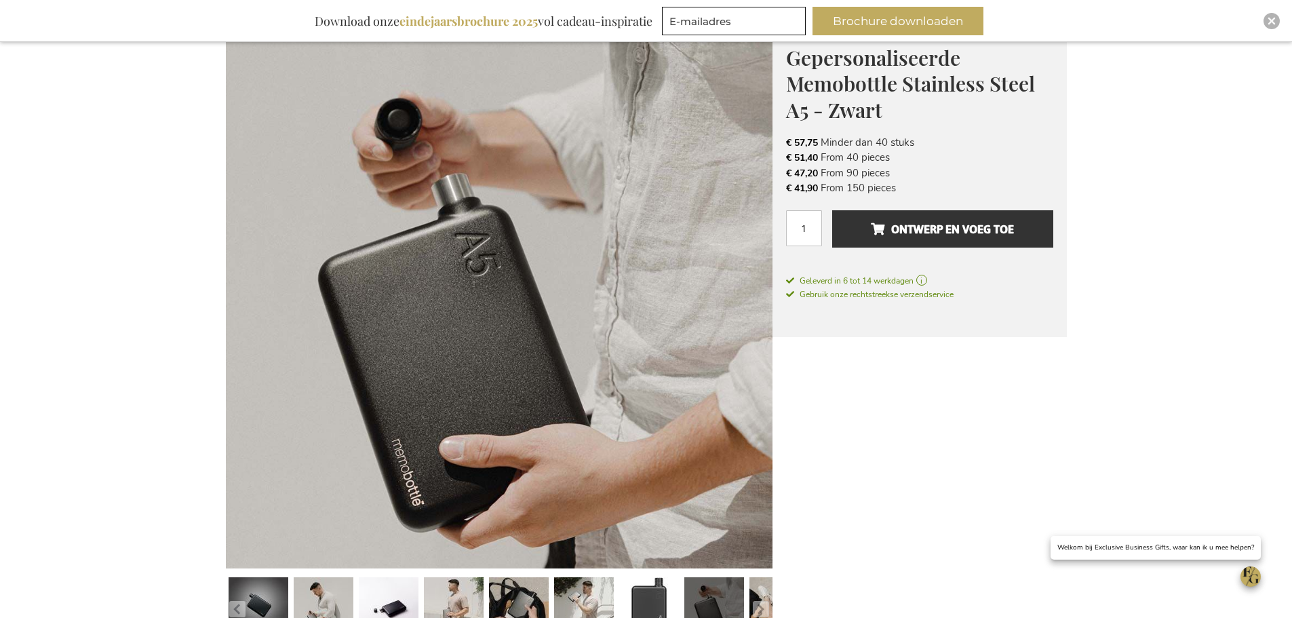
scroll to position [203, 0]
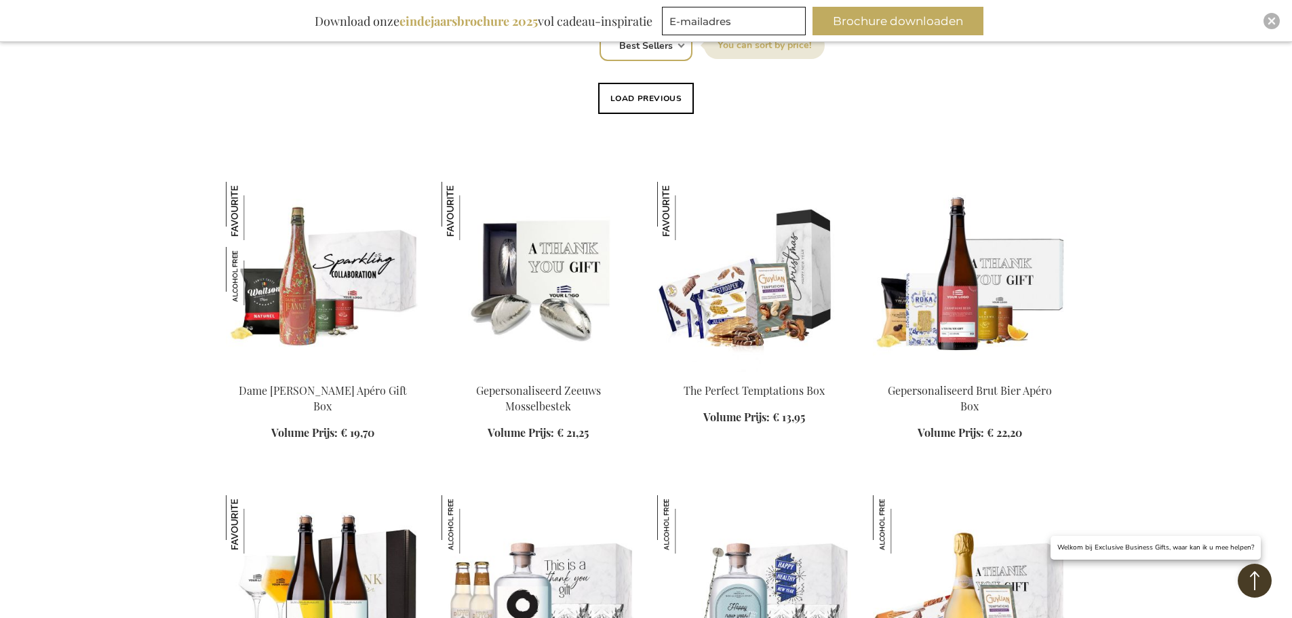
scroll to position [407, 0]
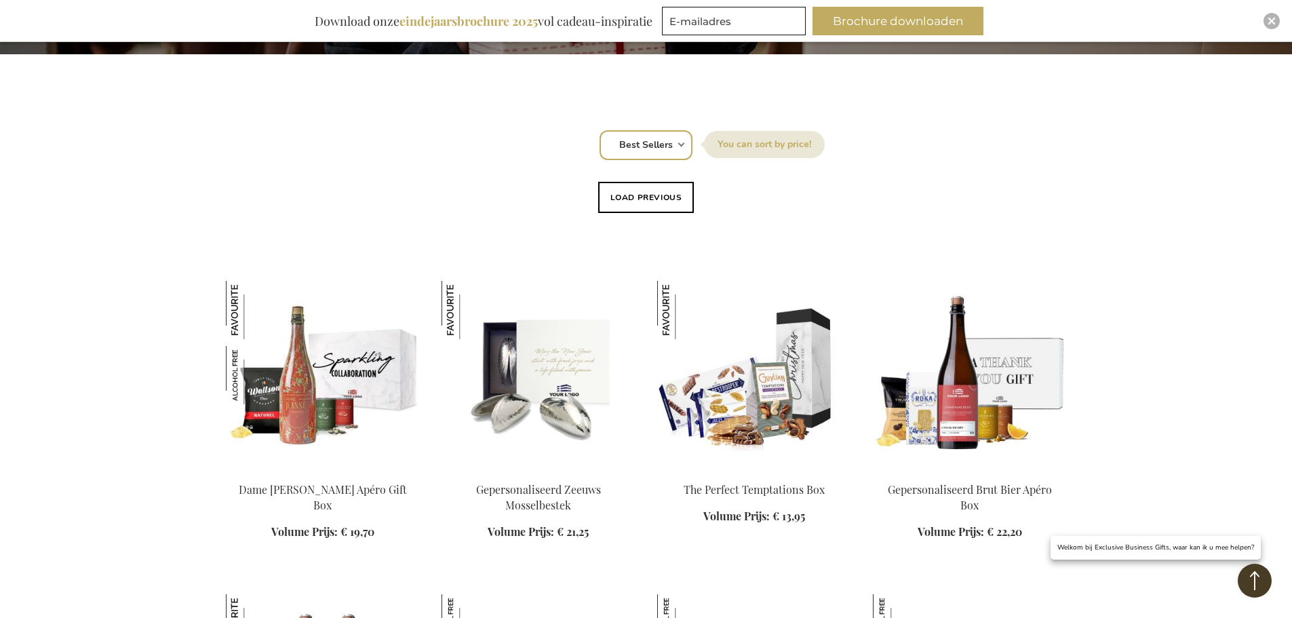
click at [747, 142] on label "Sorteer op" at bounding box center [764, 144] width 121 height 27
click at [692, 142] on select "Positie Best Sellers Meest bekeken Nieuw Biggest Saving Price: low to high Pric…" at bounding box center [646, 145] width 93 height 30
click at [656, 142] on select "Positie Best Sellers Meest bekeken Nieuw Biggest Saving Price: low to high Pric…" at bounding box center [646, 145] width 93 height 30
select select "most_viewed"
click at [600, 130] on select "Positie Best Sellers Meest bekeken Nieuw Biggest Saving Price: low to high Pric…" at bounding box center [646, 145] width 93 height 30
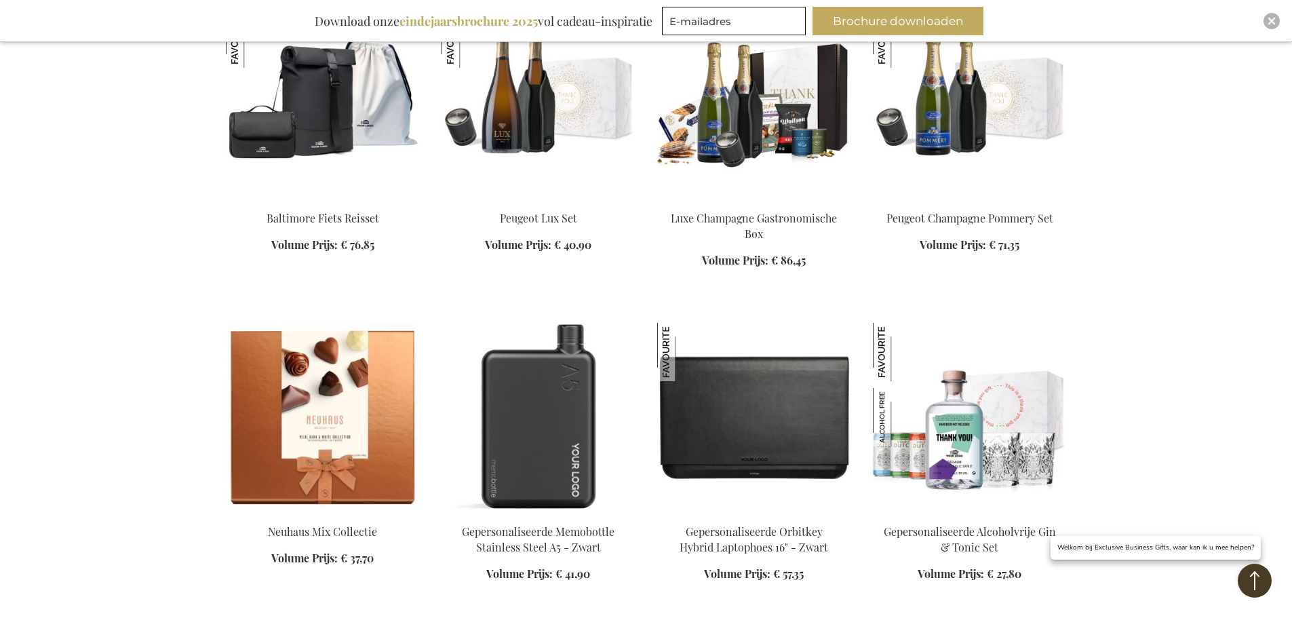
scroll to position [1153, 0]
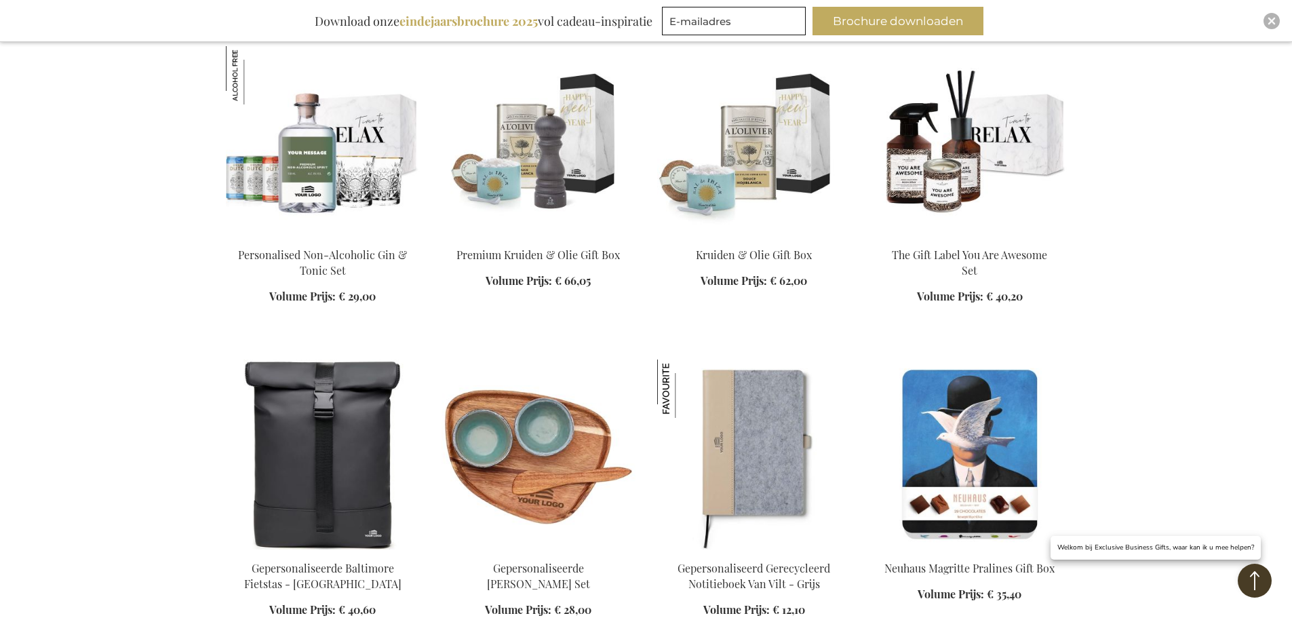
scroll to position [1763, 0]
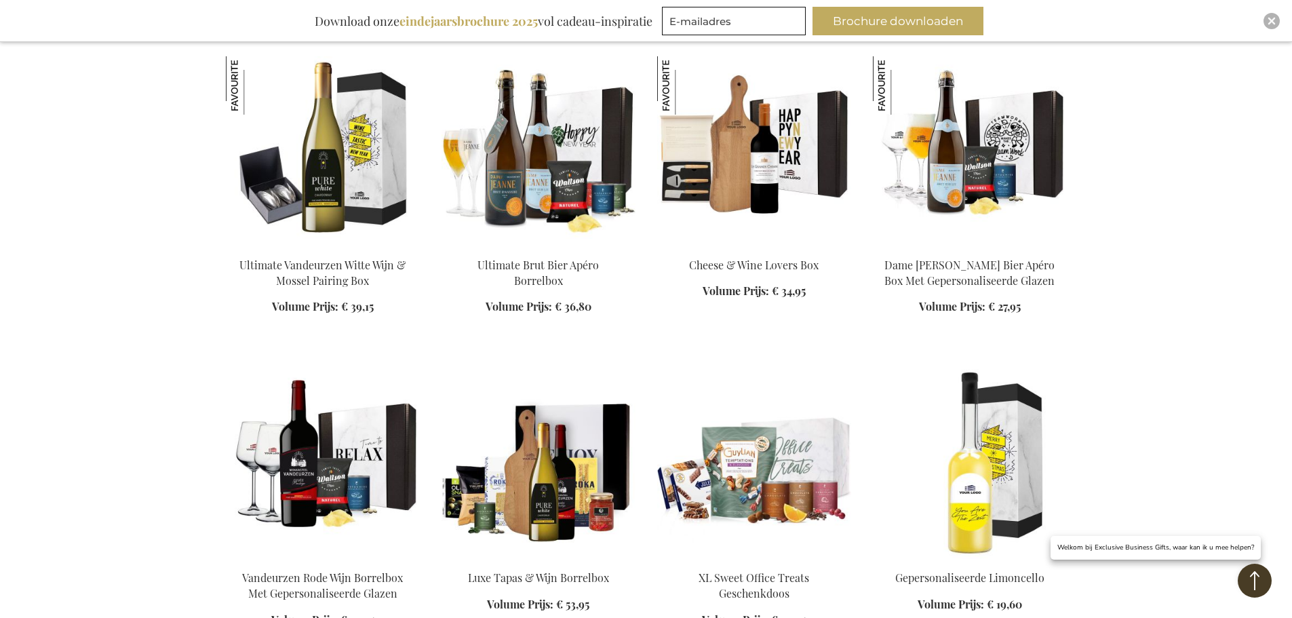
scroll to position [4069, 0]
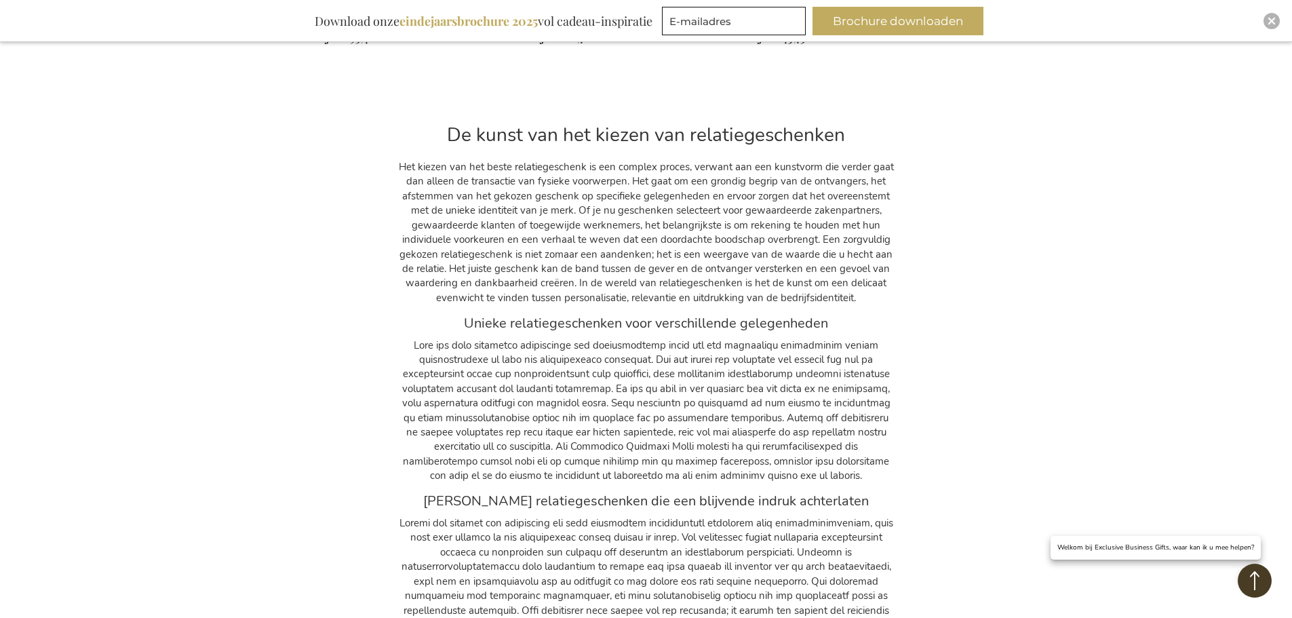
scroll to position [5968, 0]
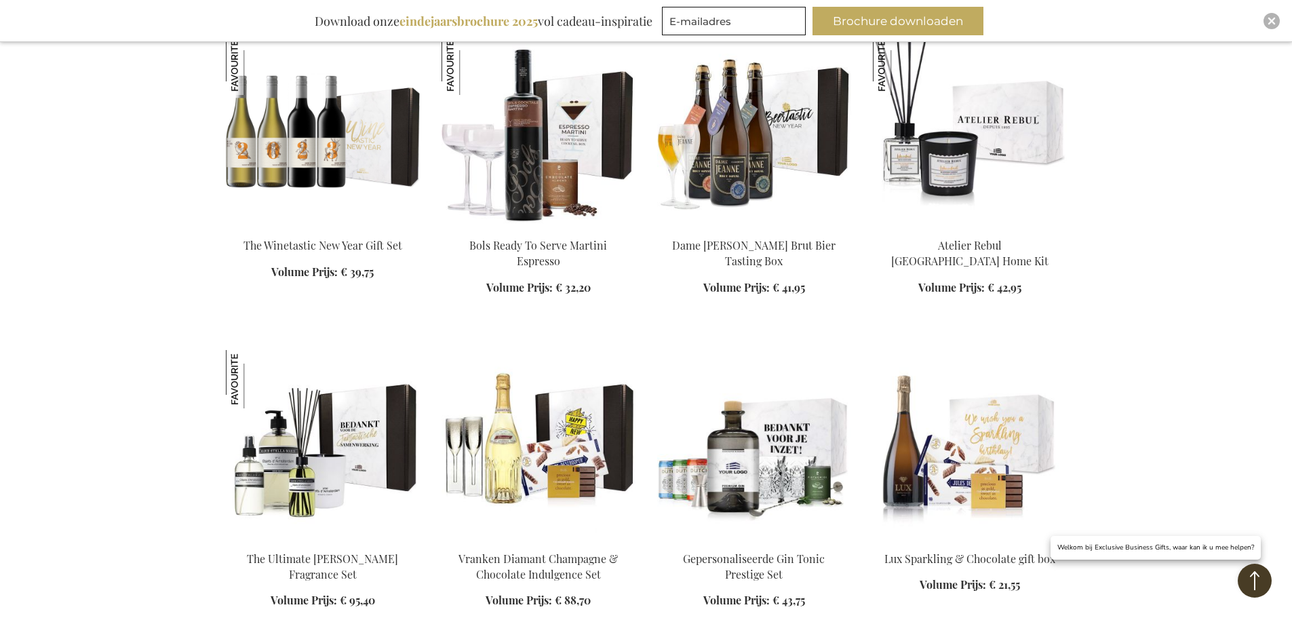
scroll to position [5018, 0]
